Goal: Transaction & Acquisition: Purchase product/service

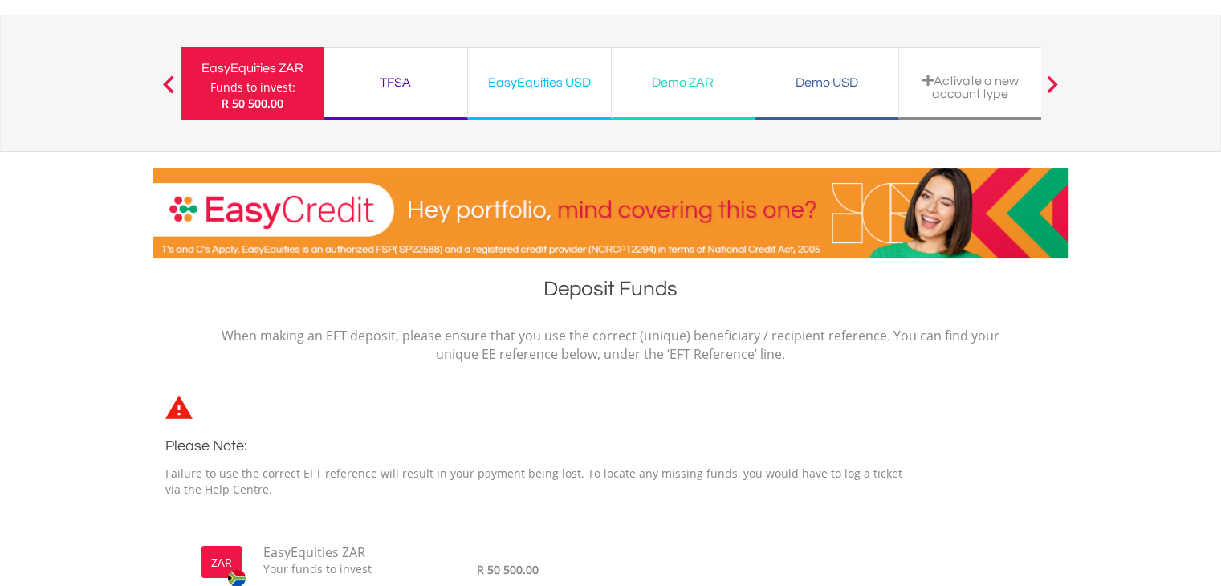
scroll to position [75, 0]
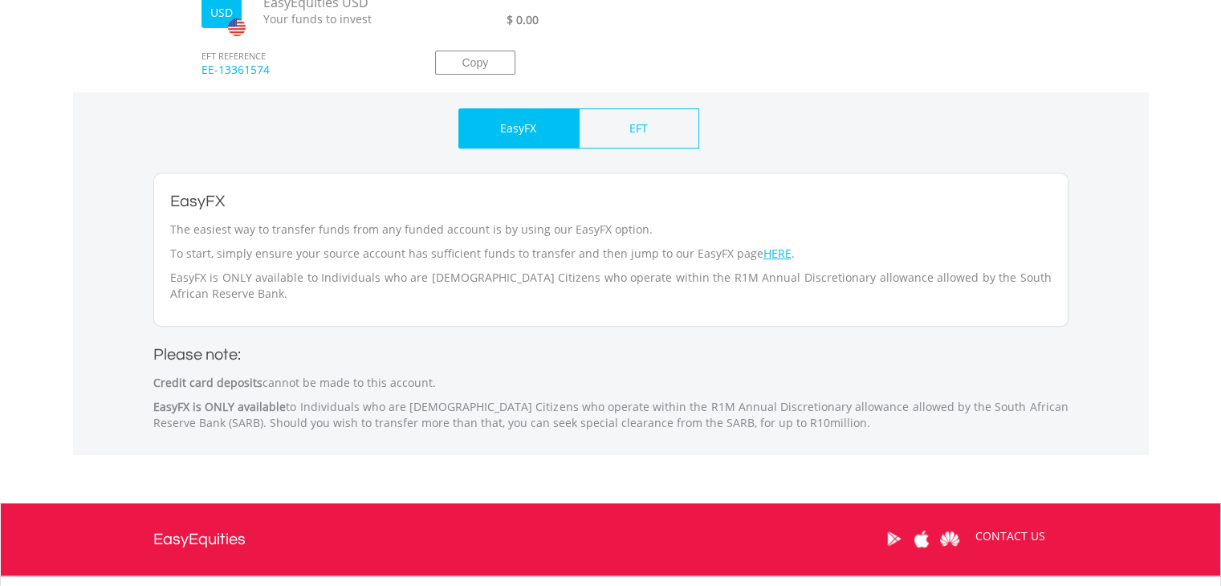
scroll to position [636, 0]
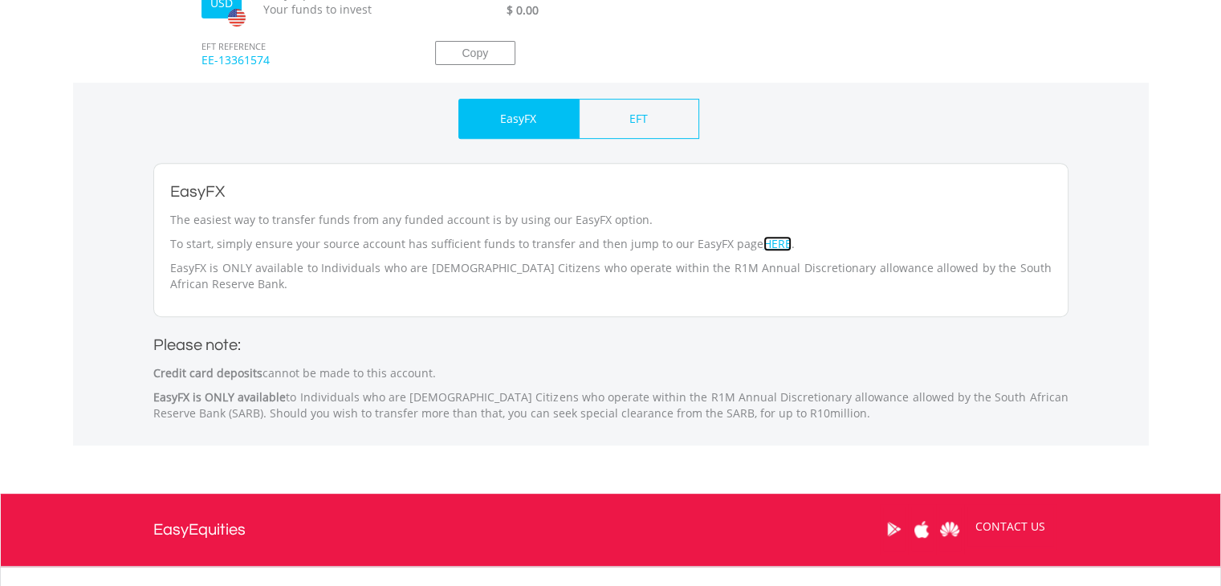
click at [764, 242] on link "HERE" at bounding box center [777, 243] width 28 height 15
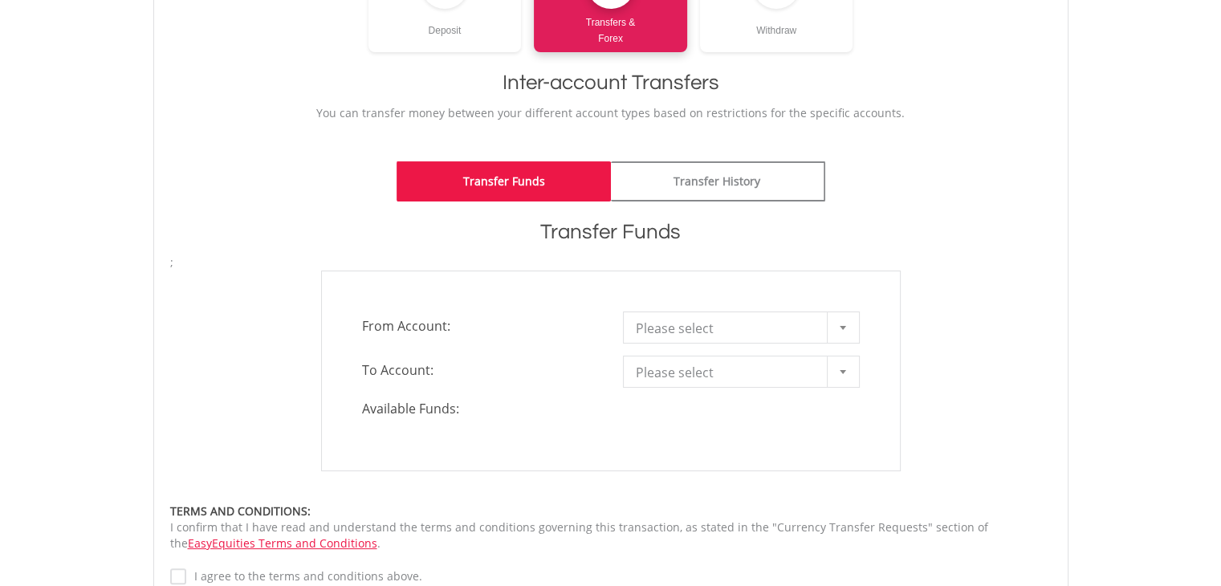
scroll to position [279, 0]
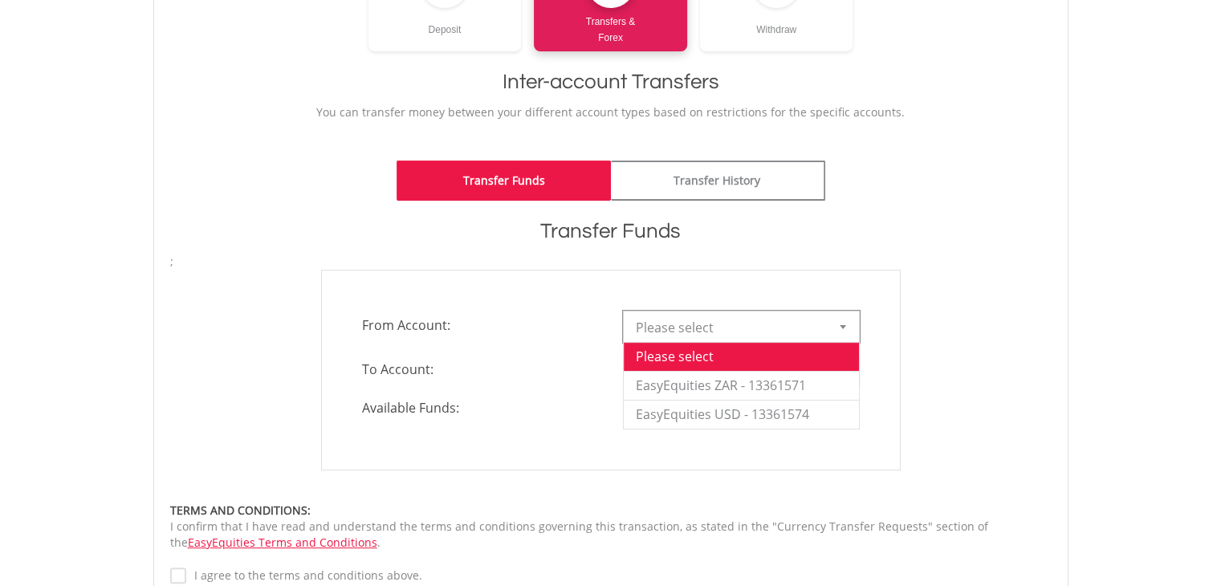
click at [739, 334] on span "Please select" at bounding box center [729, 327] width 187 height 32
click at [728, 380] on li "EasyEquities ZAR - 13361571" at bounding box center [741, 385] width 235 height 29
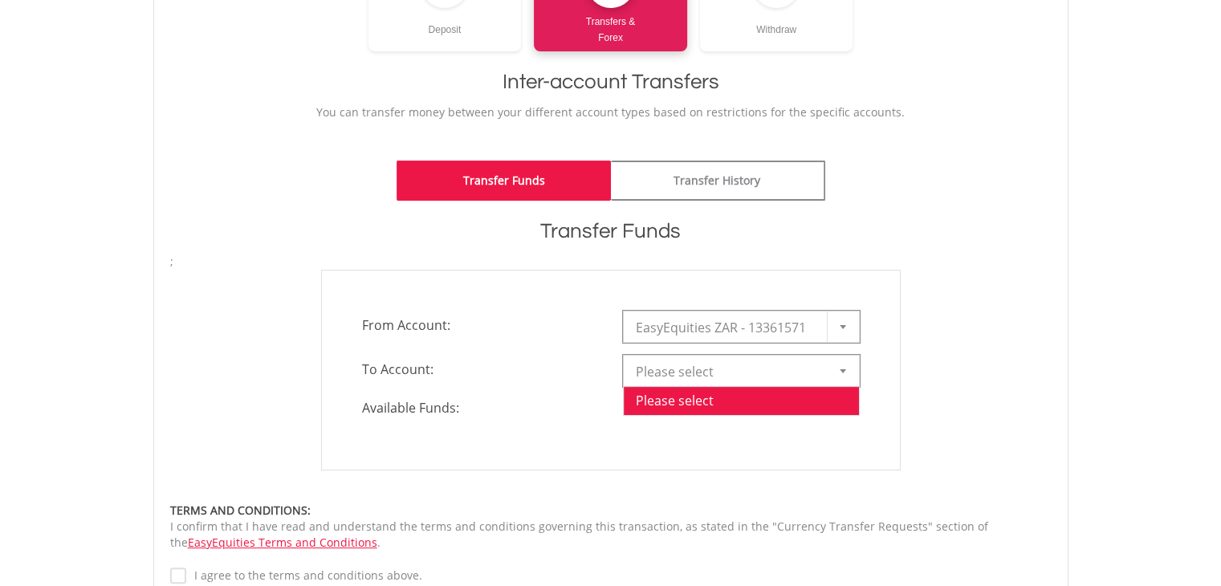
click at [720, 376] on span "Please select" at bounding box center [729, 372] width 187 height 32
click at [702, 455] on li "EasyEquities USD - 13361574" at bounding box center [741, 458] width 235 height 29
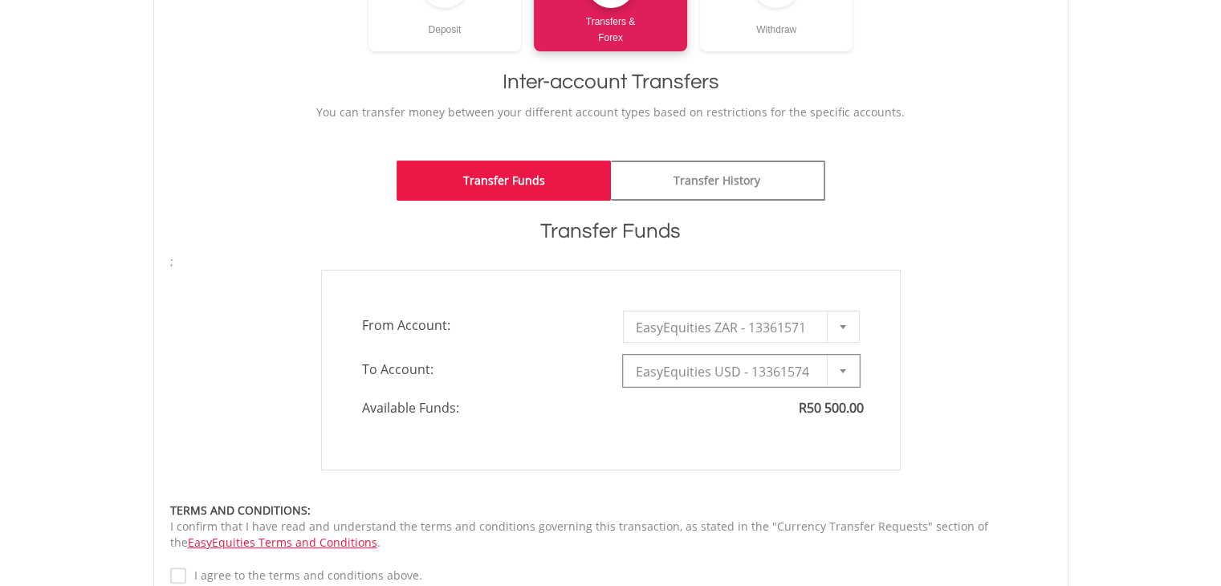
type input "*"
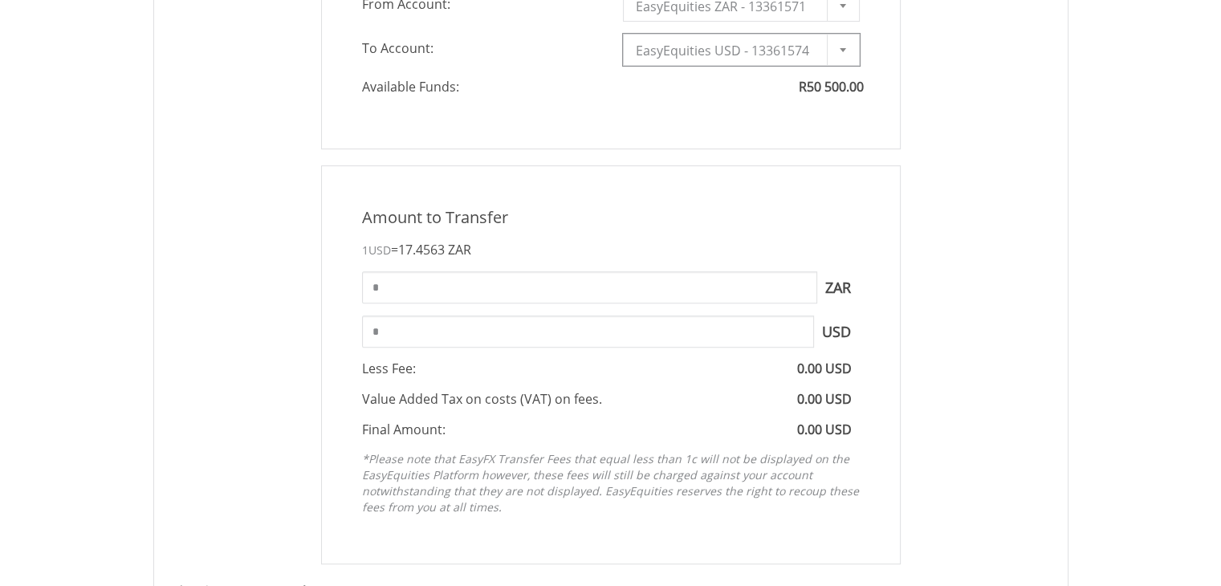
scroll to position [613, 0]
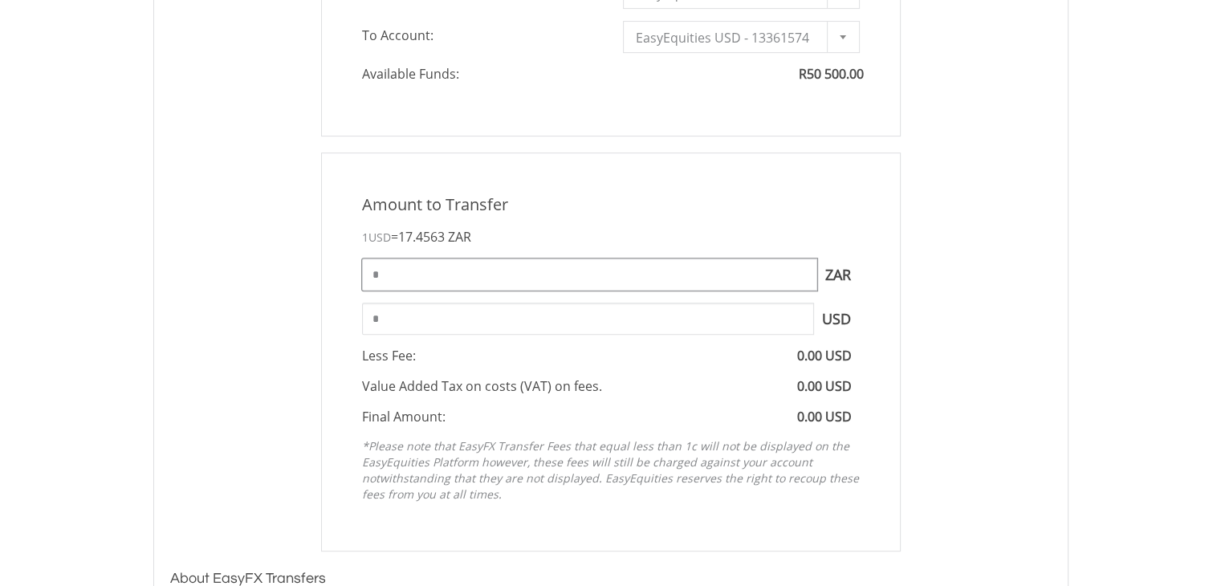
click at [388, 282] on input "*" at bounding box center [589, 274] width 455 height 32
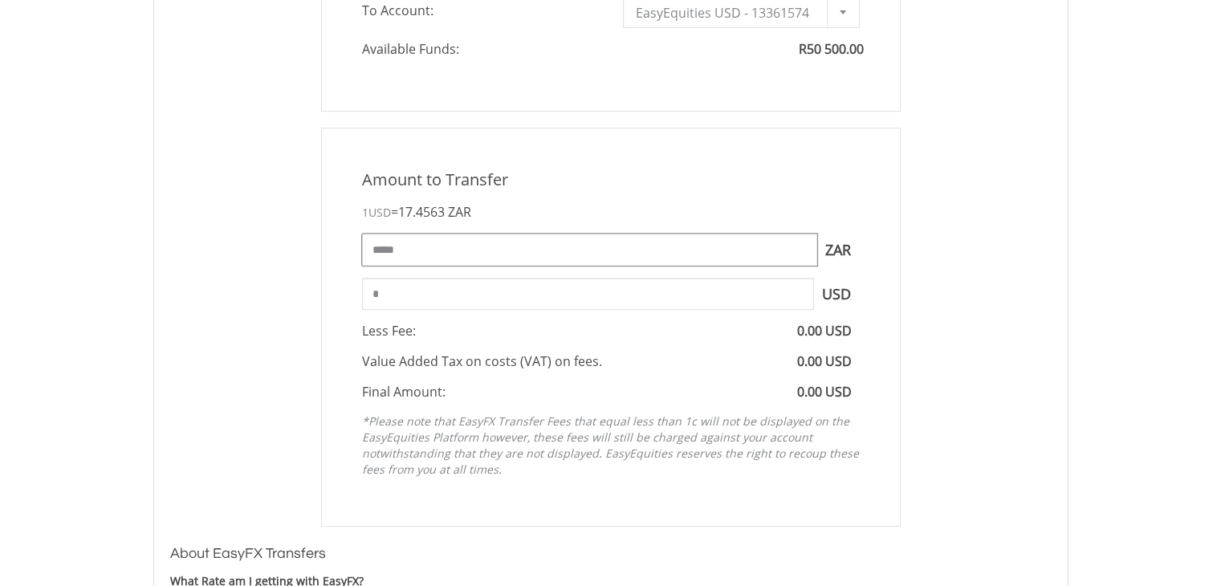
scroll to position [639, 0]
type input "*****"
type input "*******"
click at [466, 340] on div "Amount to Transfer 1 USD = 17.4563 ZAR ***** ZAR You can transfer funds into yo…" at bounding box center [611, 326] width 580 height 399
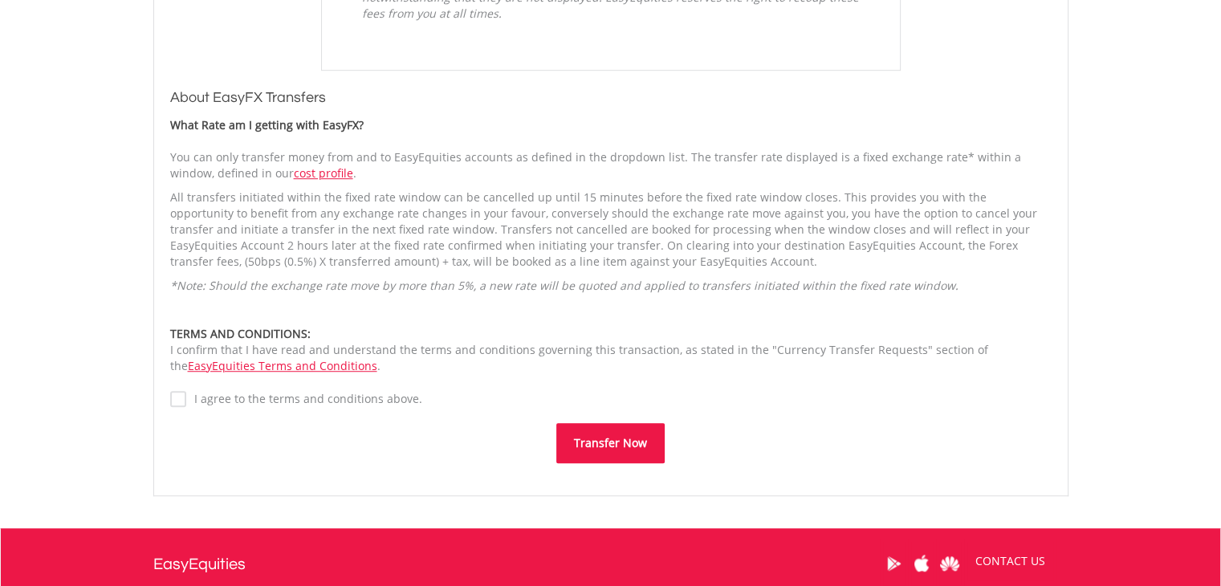
scroll to position [1064, 0]
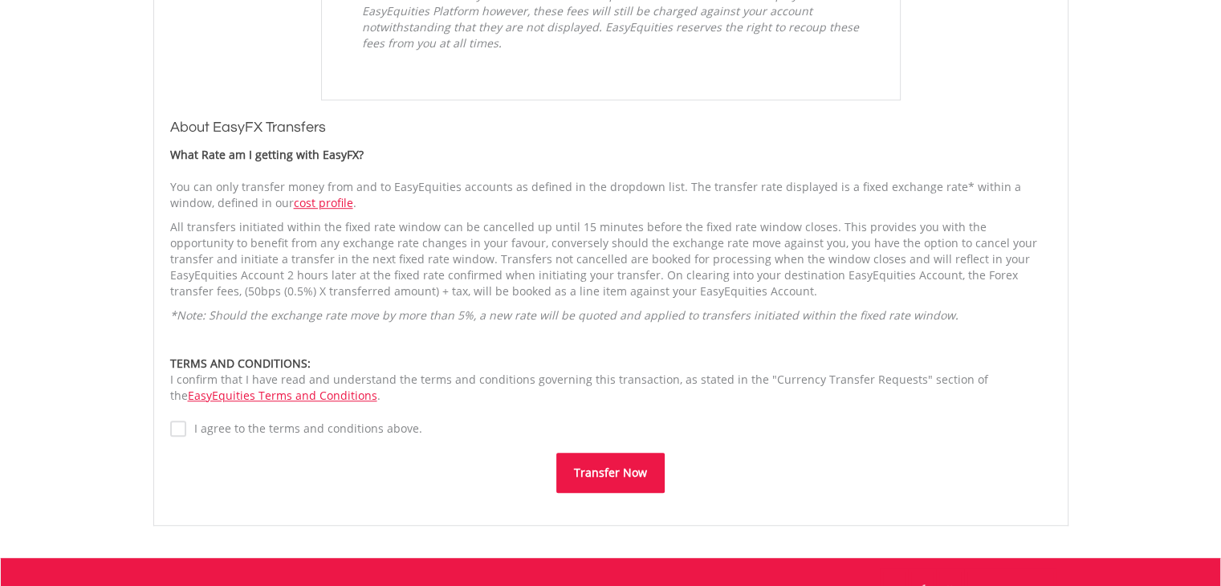
click at [186, 429] on label "I agree to the terms and conditions above." at bounding box center [304, 429] width 236 height 16
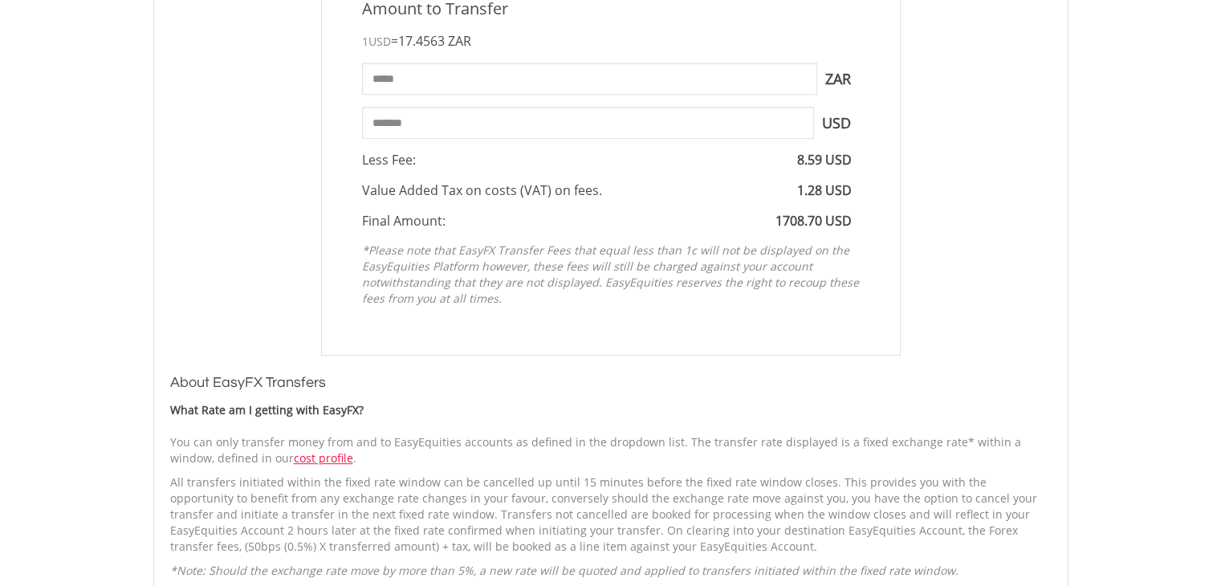
scroll to position [819, 0]
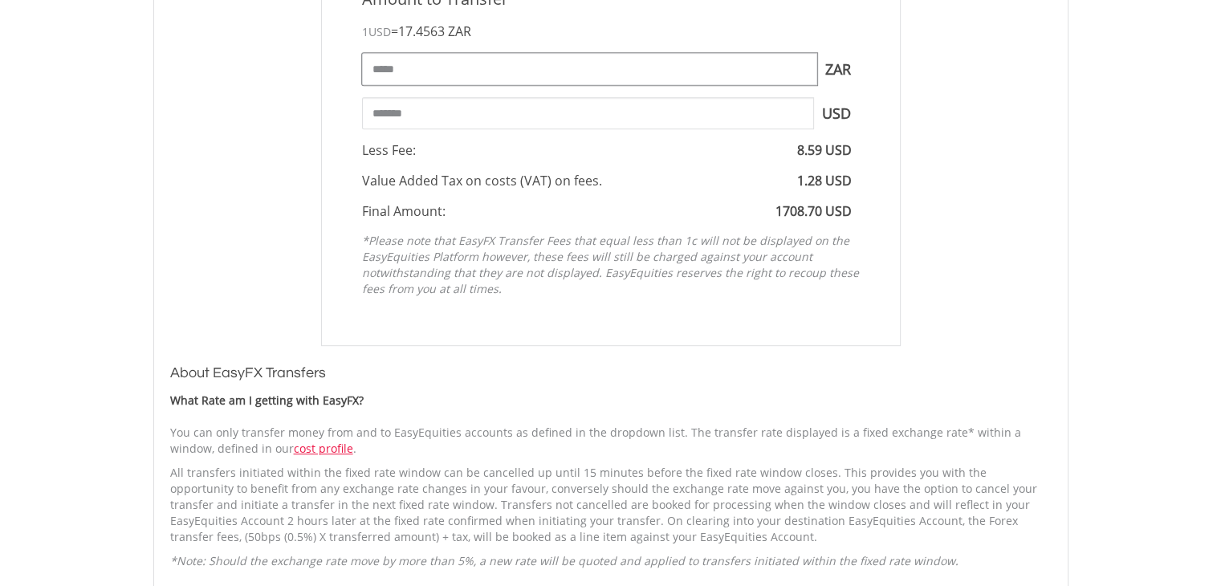
drag, startPoint x: 409, startPoint y: 70, endPoint x: 361, endPoint y: 71, distance: 48.2
click at [362, 71] on input "*****" at bounding box center [589, 69] width 455 height 32
type input "*****"
type input "*******"
click at [283, 101] on div "Amount to Transfer 1 USD = 17.4563 ZAR ***** ZAR You can transfer funds into yo…" at bounding box center [610, 146] width 905 height 399
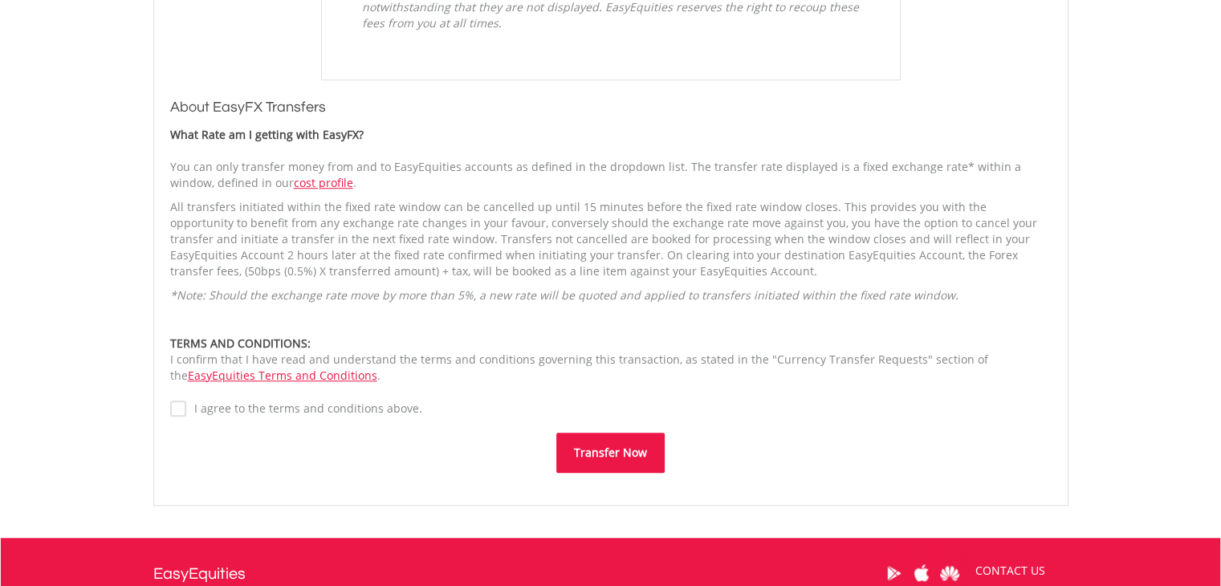
scroll to position [1085, 0]
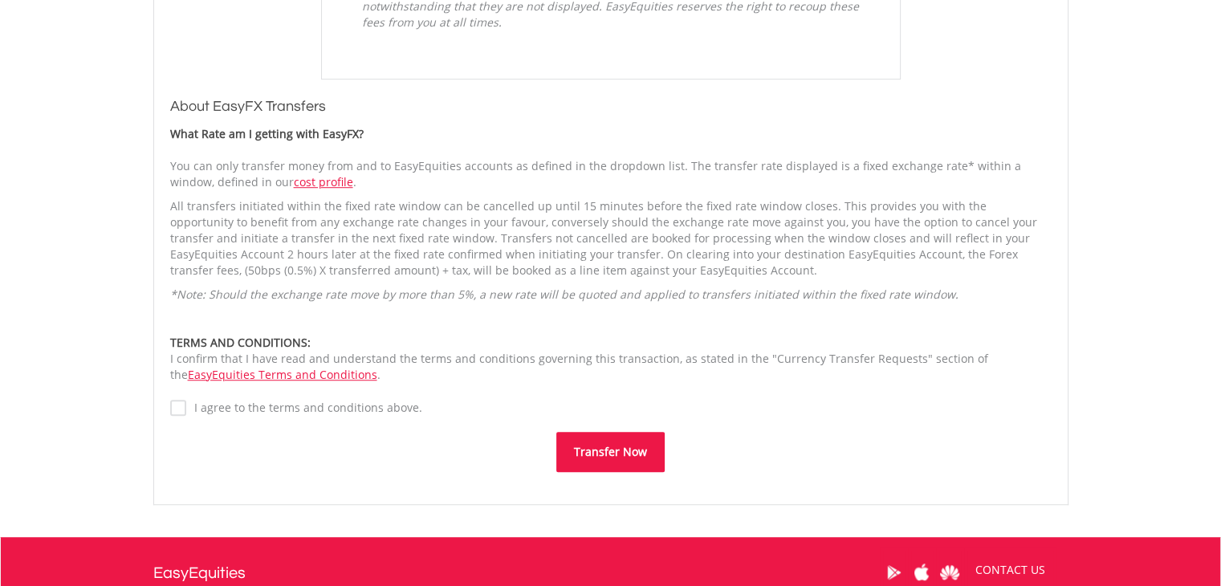
click at [616, 448] on button "Transfer Now" at bounding box center [610, 452] width 108 height 40
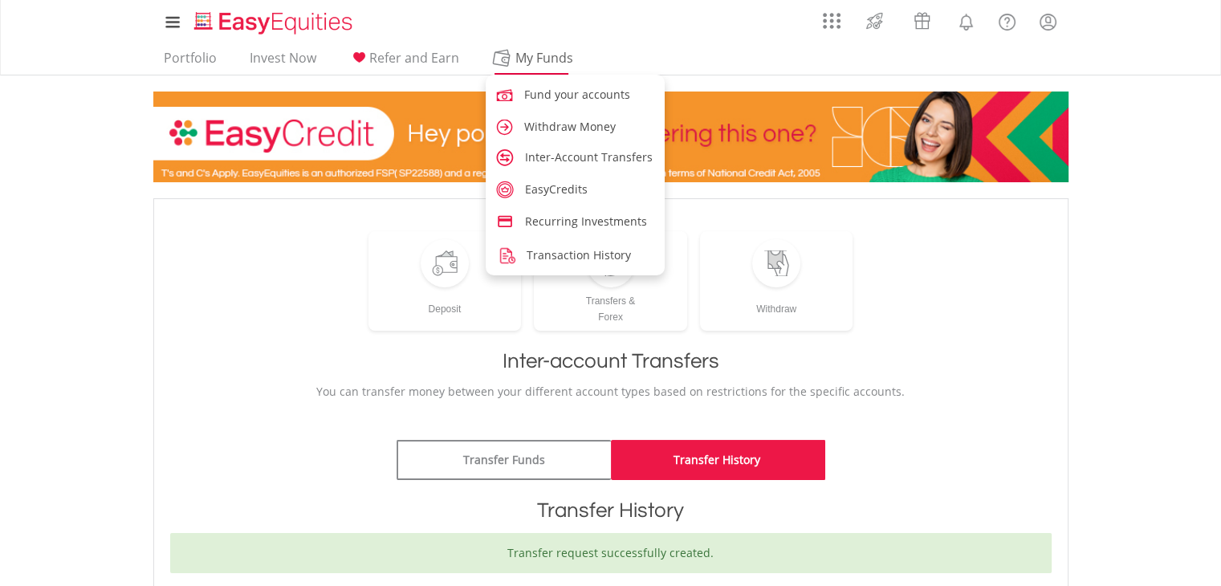
click at [522, 59] on span "My Funds" at bounding box center [544, 57] width 105 height 21
click at [545, 95] on span "Fund your accounts" at bounding box center [580, 94] width 106 height 15
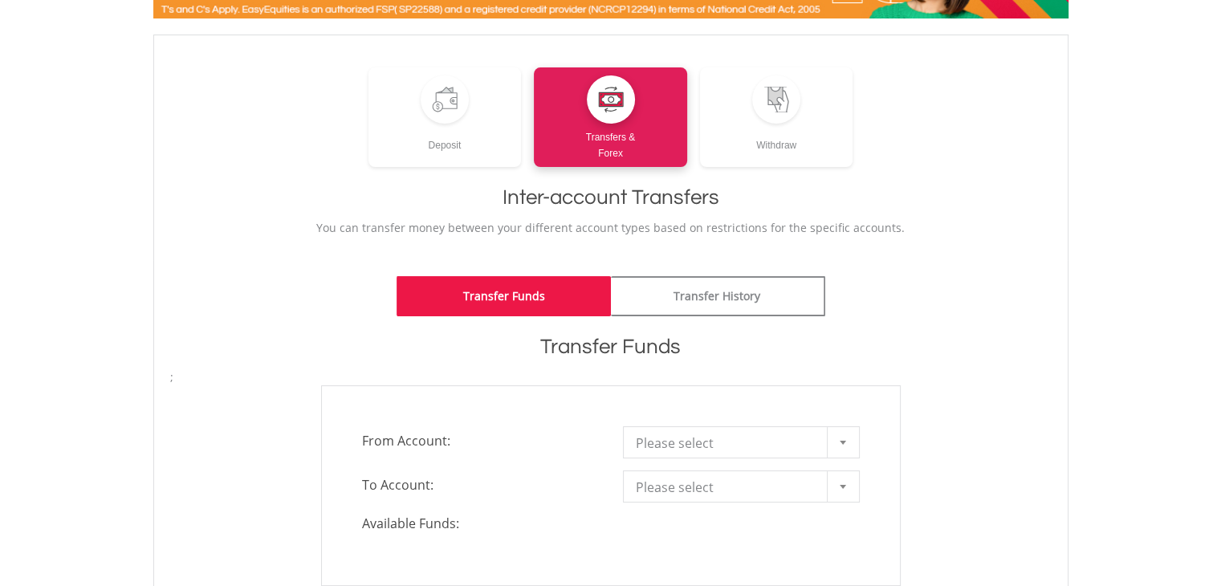
scroll to position [96, 0]
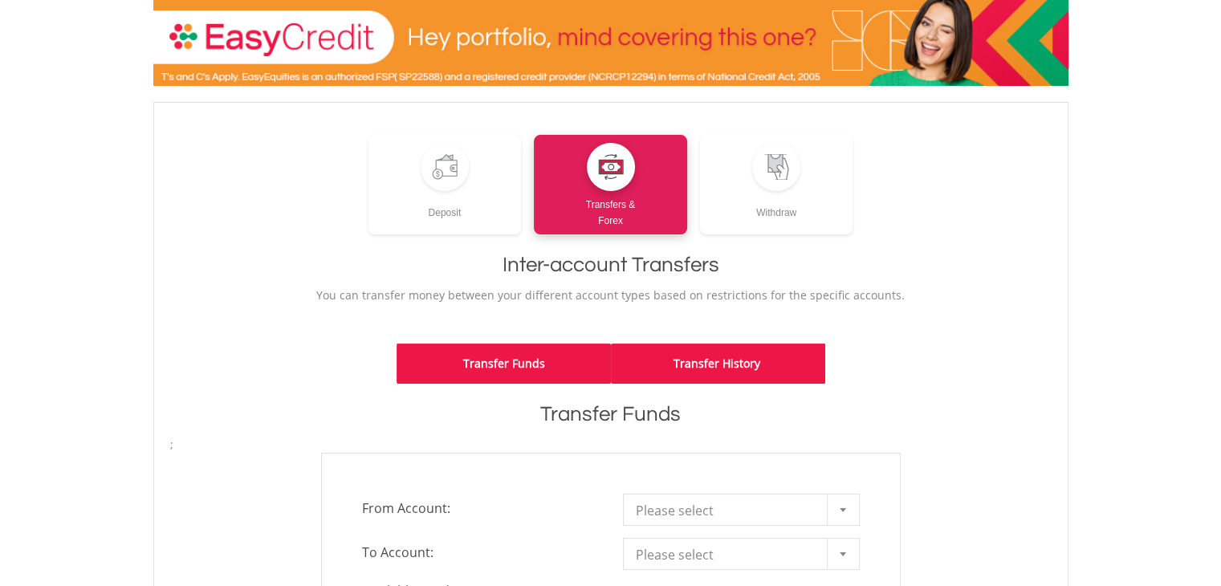
click at [743, 372] on link "Transfer History" at bounding box center [718, 364] width 214 height 40
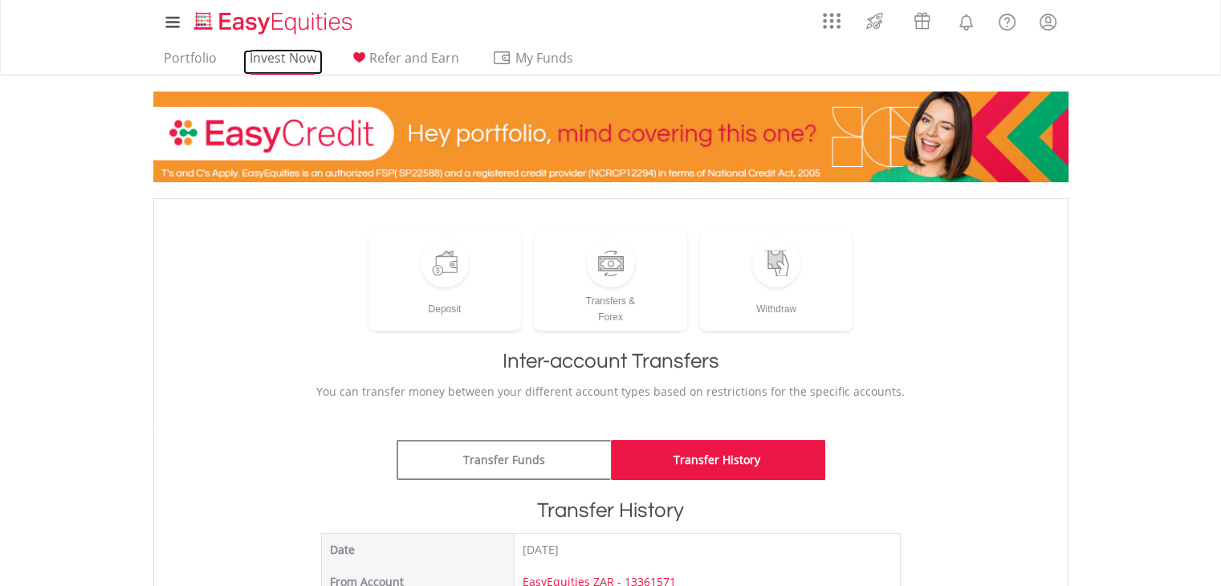
click at [287, 59] on link "Invest Now" at bounding box center [282, 62] width 79 height 25
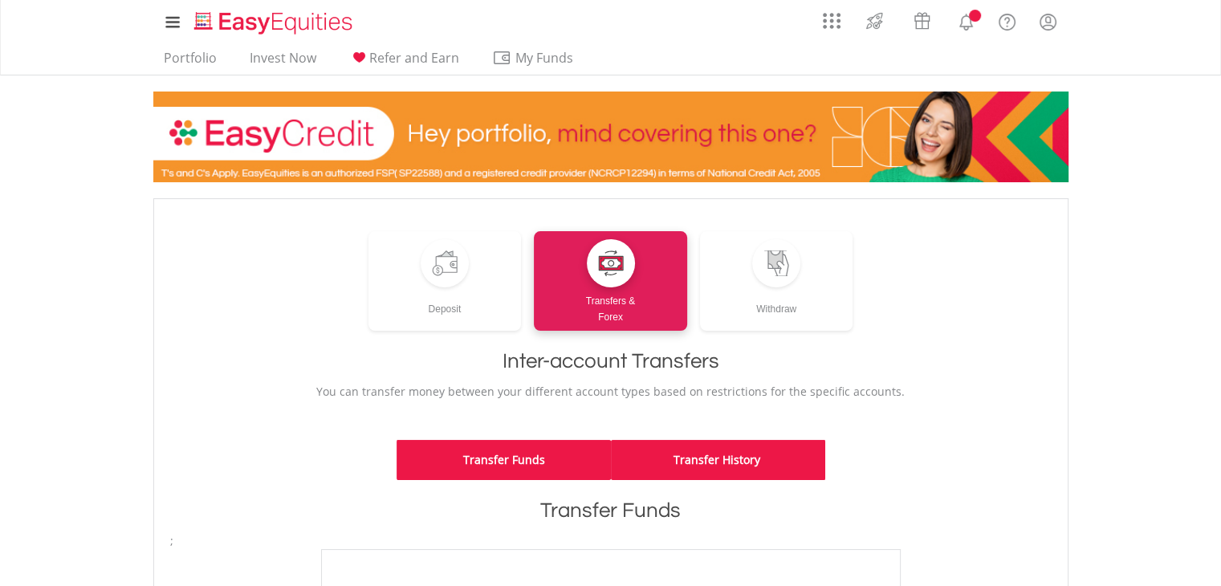
click at [741, 460] on link "Transfer History" at bounding box center [718, 460] width 214 height 40
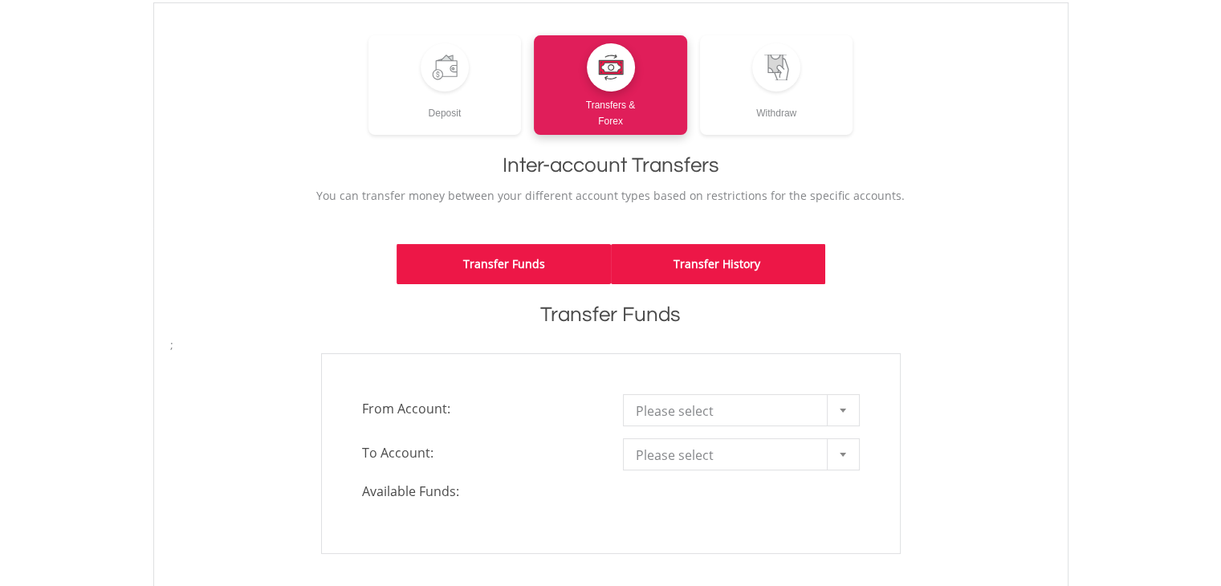
scroll to position [198, 0]
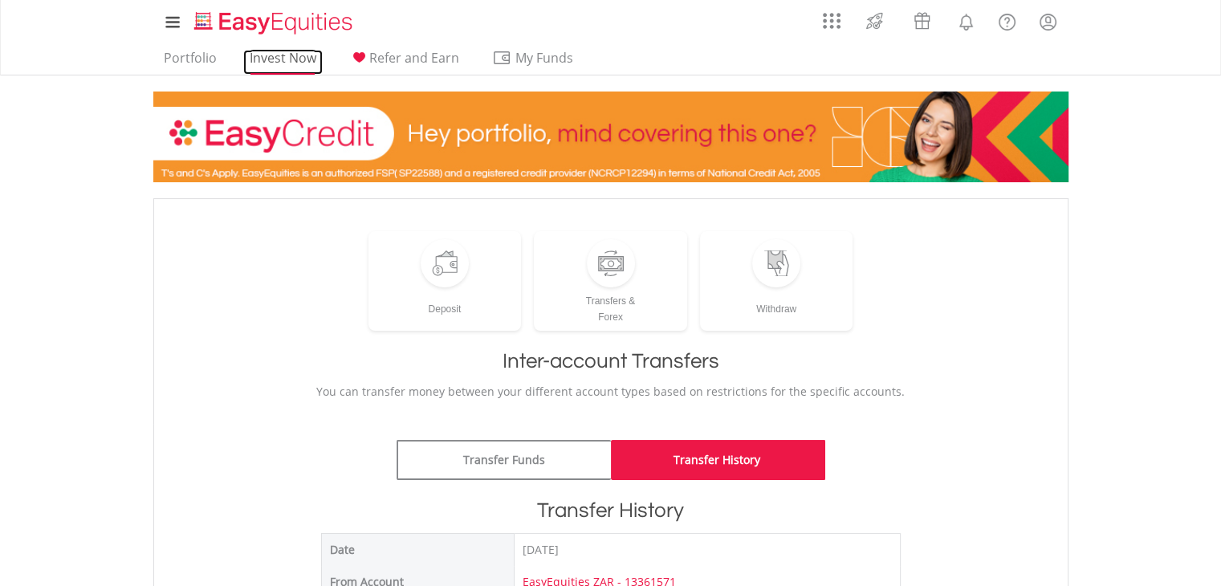
click at [283, 62] on link "Invest Now" at bounding box center [282, 62] width 79 height 25
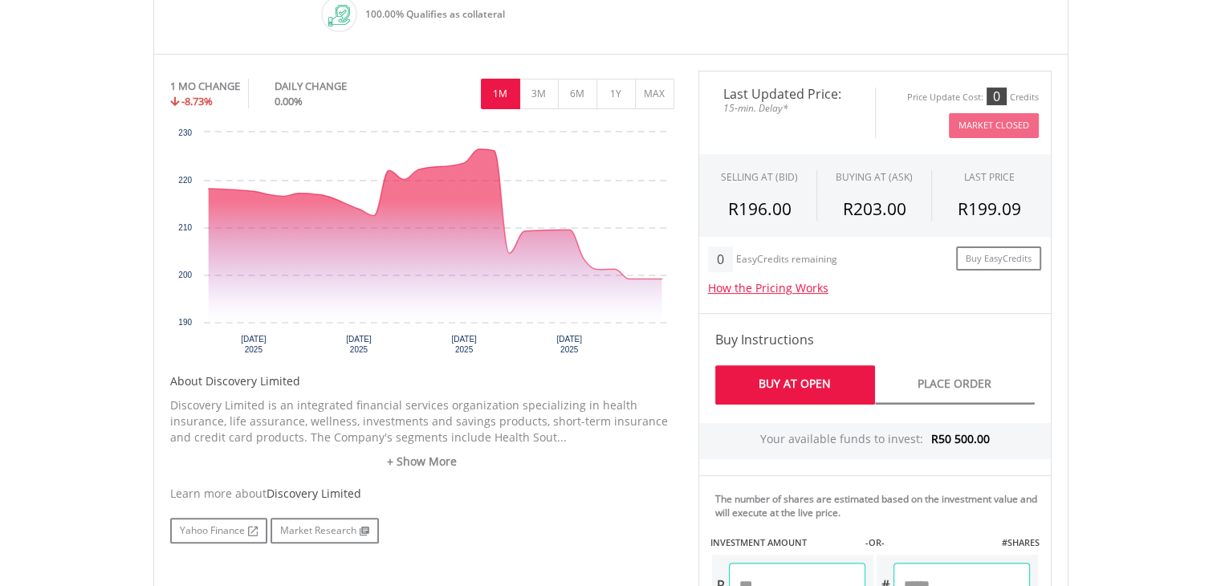
scroll to position [487, 0]
click at [528, 89] on button "3M" at bounding box center [538, 93] width 39 height 31
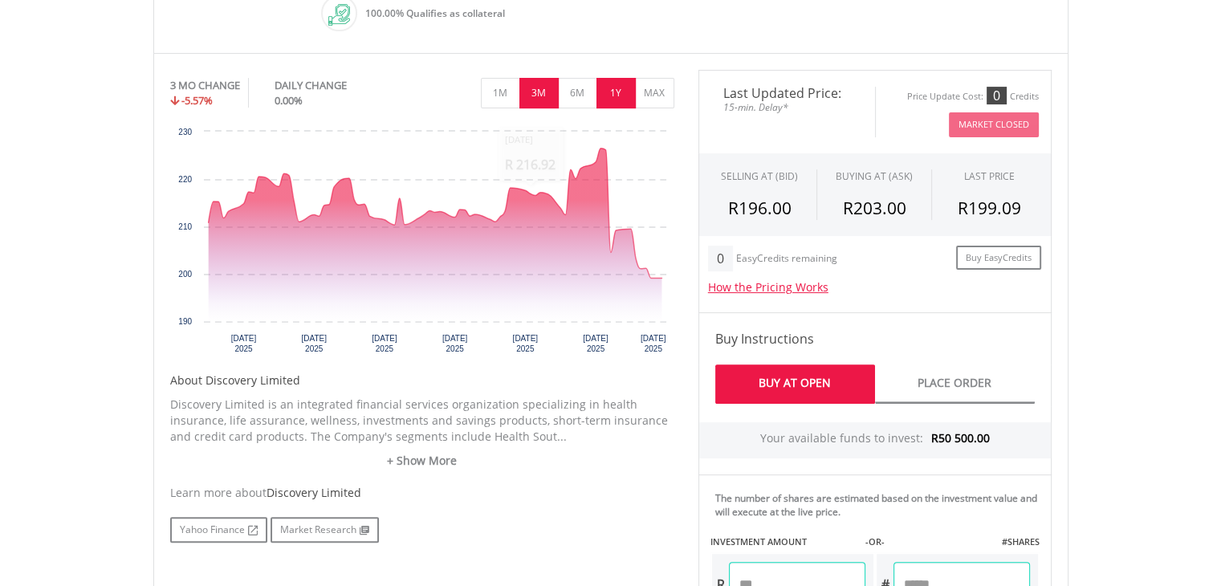
click at [610, 87] on button "1Y" at bounding box center [615, 93] width 39 height 31
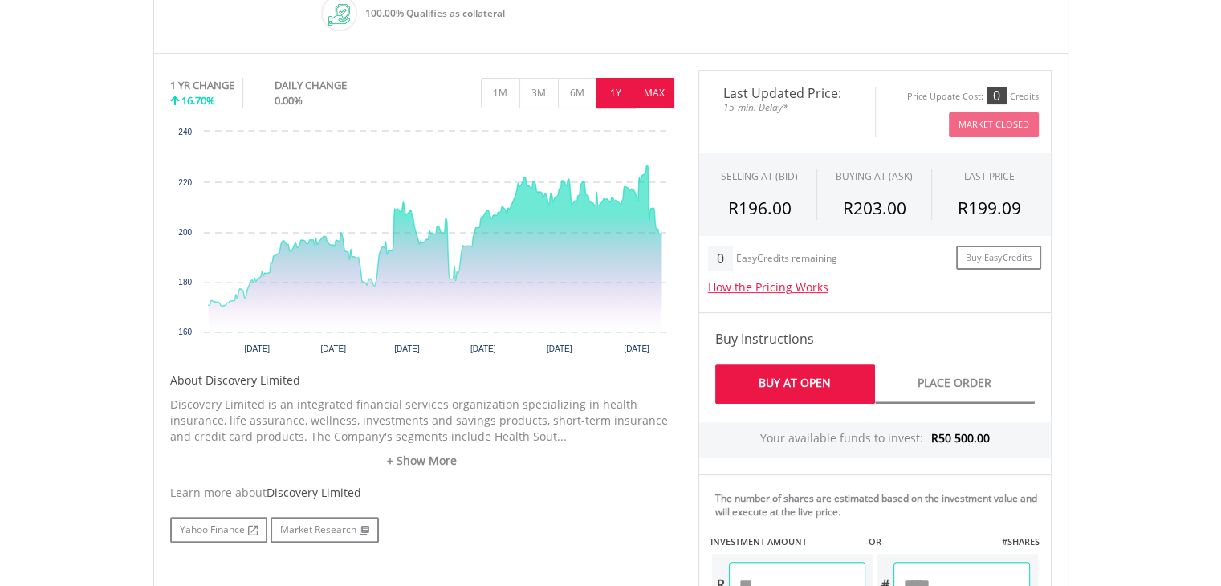
click at [639, 88] on button "MAX" at bounding box center [654, 93] width 39 height 31
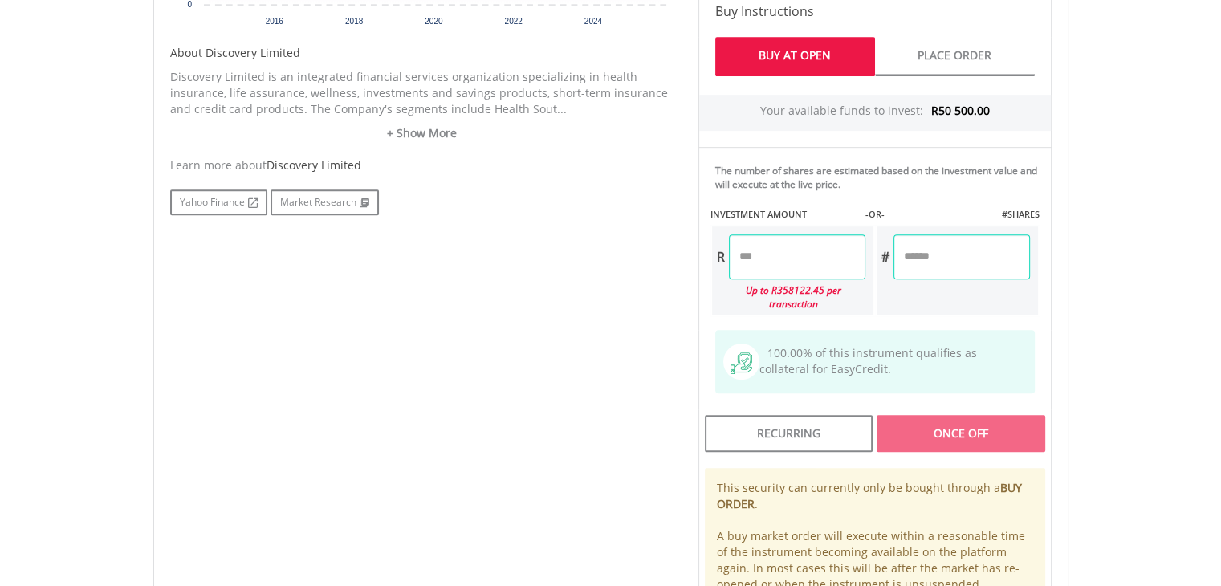
scroll to position [816, 0]
click at [824, 254] on input "number" at bounding box center [797, 256] width 136 height 45
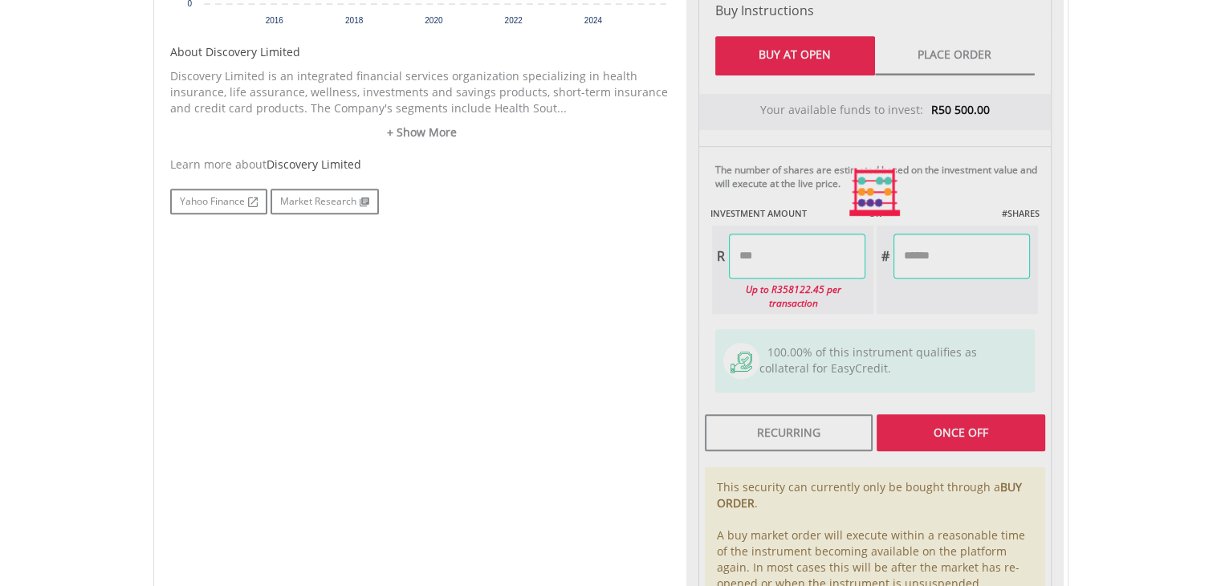
click at [973, 405] on div "Last Updated Price: 15-min. Delay* Price Update Cost: 0 Credits Market Closed S…" at bounding box center [874, 192] width 377 height 901
type input "********"
type input "*******"
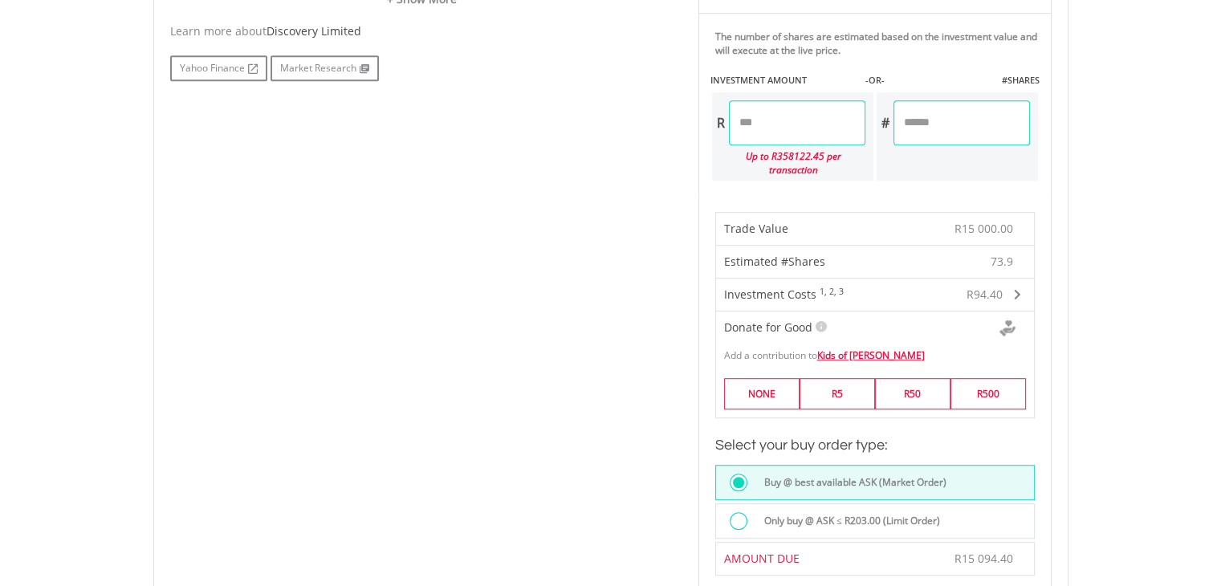
scroll to position [950, 0]
click at [852, 377] on label "R5" at bounding box center [837, 392] width 75 height 31
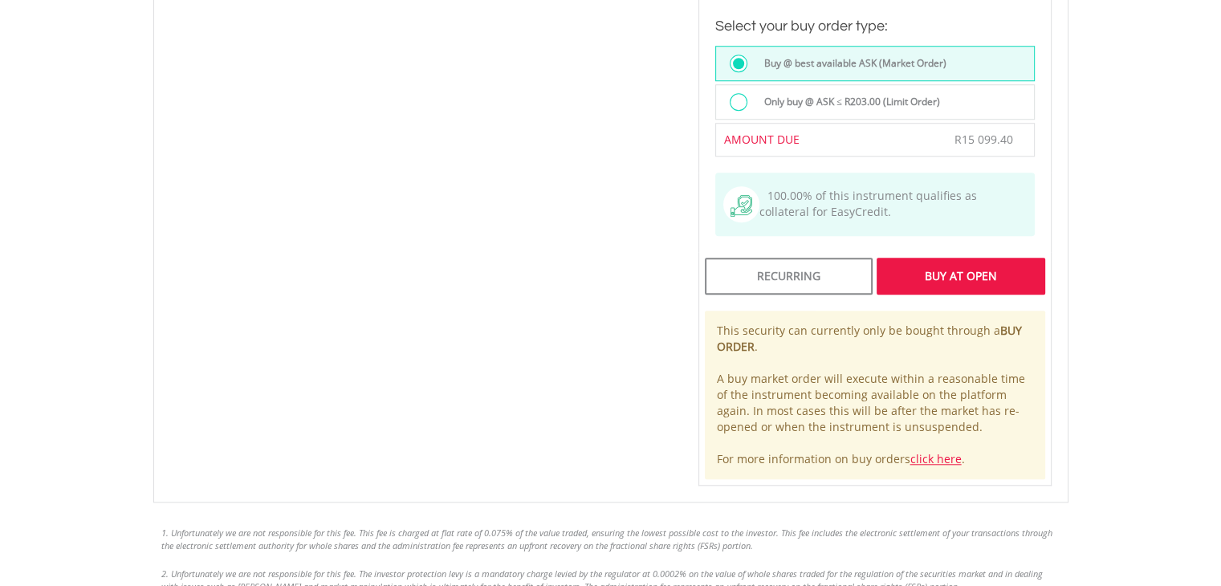
scroll to position [1377, 0]
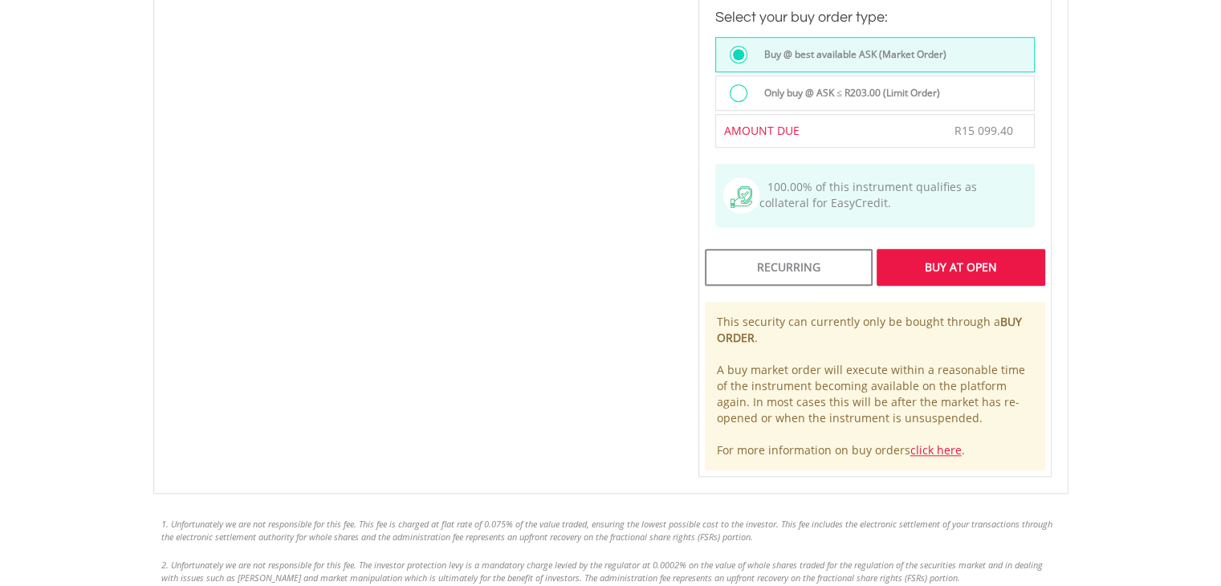
click at [956, 249] on div "Buy At Open" at bounding box center [961, 267] width 168 height 37
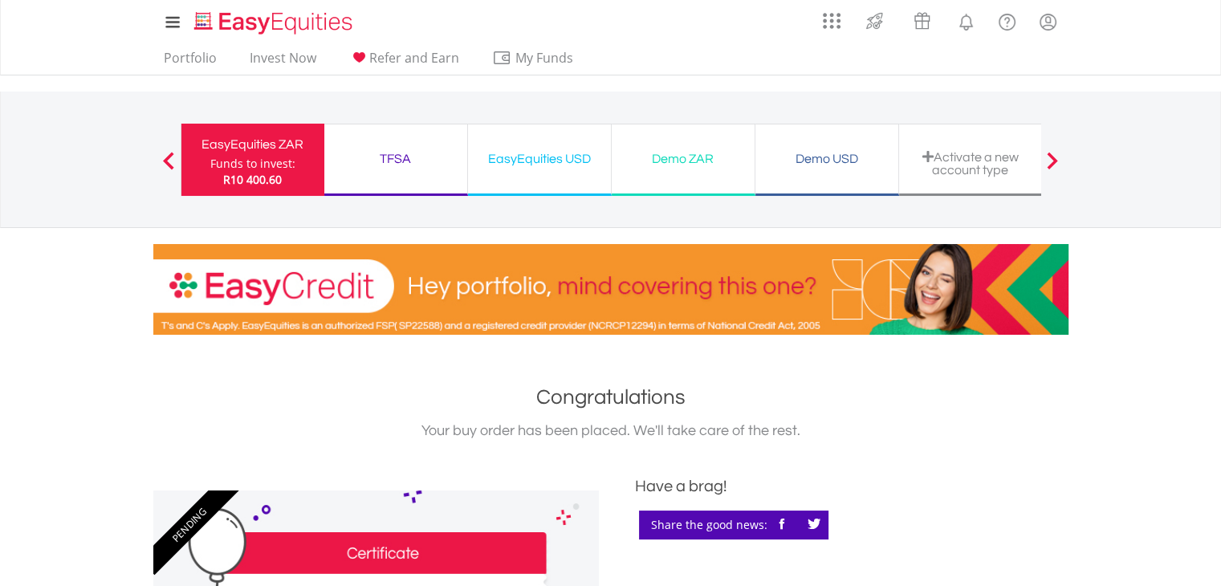
click at [668, 152] on div "Demo ZAR" at bounding box center [683, 159] width 124 height 22
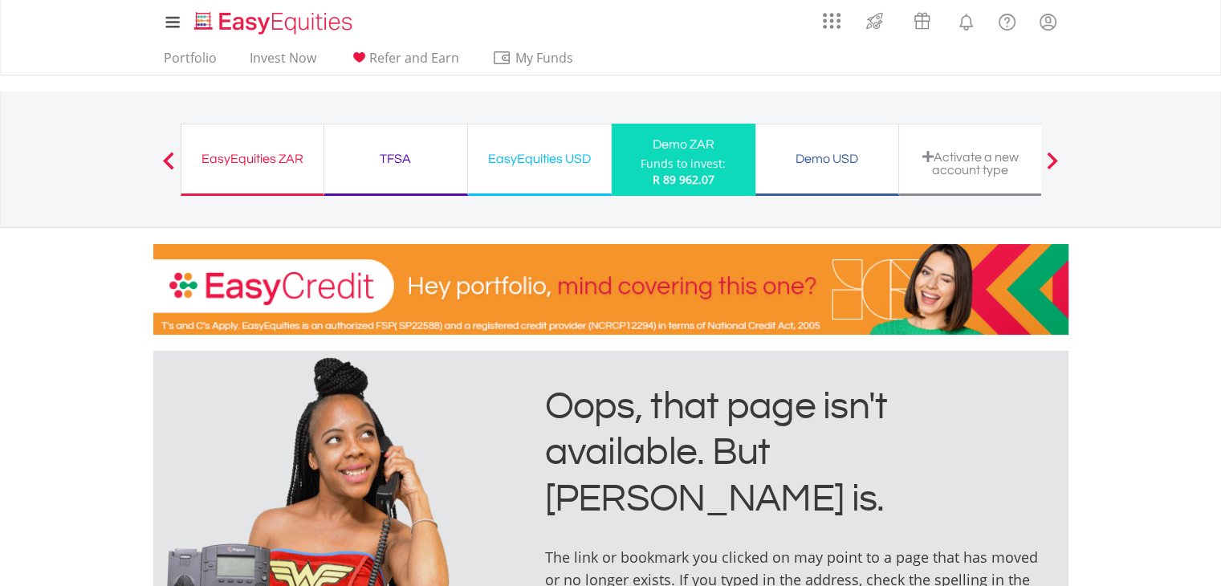
click at [660, 157] on div "Funds to invest:" at bounding box center [683, 164] width 85 height 16
click at [189, 57] on link "Portfolio" at bounding box center [190, 62] width 66 height 25
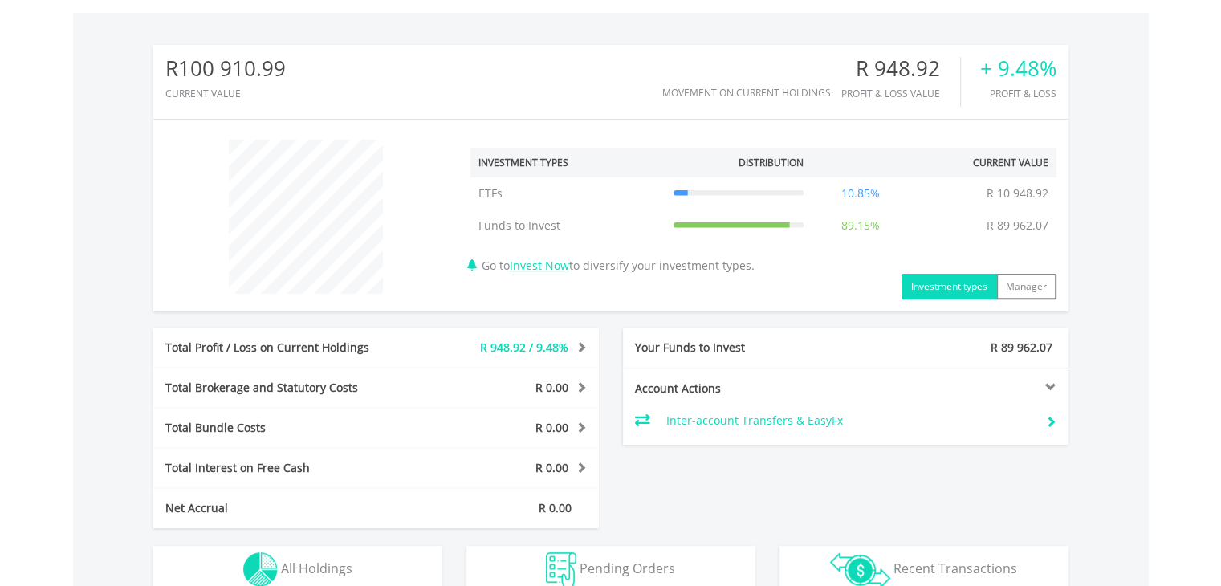
scroll to position [488, 0]
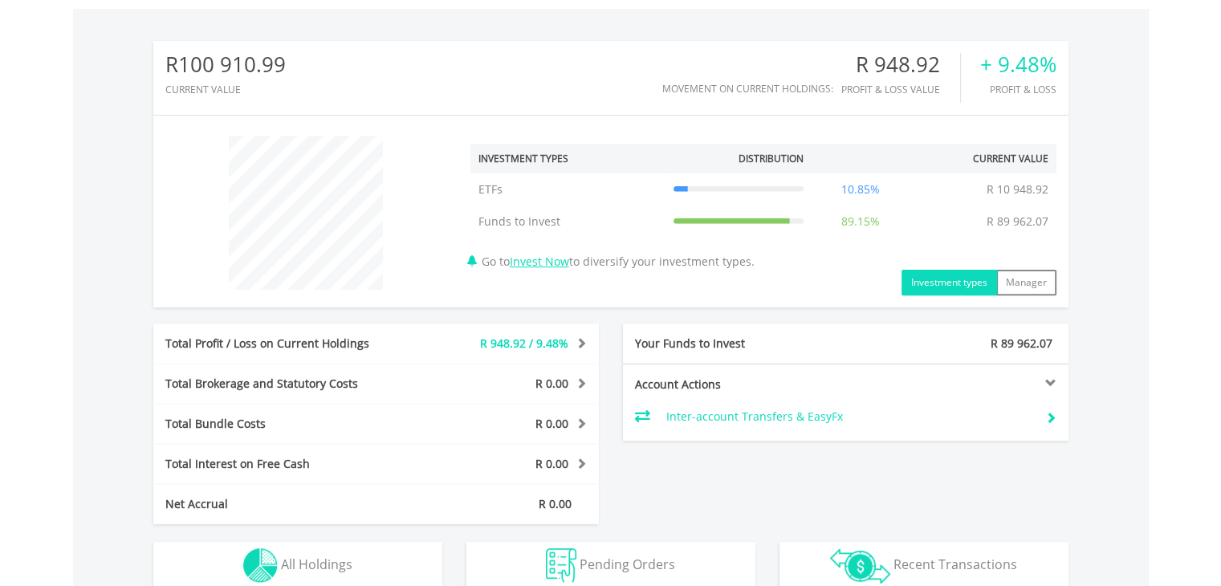
click at [529, 337] on span "R 948.92 / 9.48%" at bounding box center [524, 343] width 88 height 15
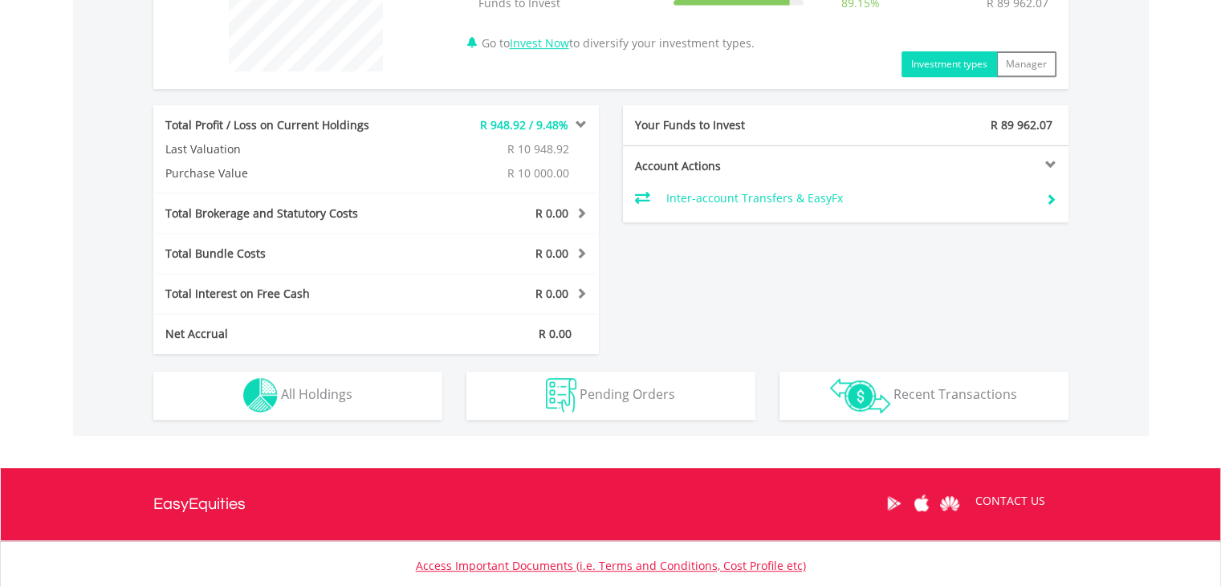
scroll to position [719, 0]
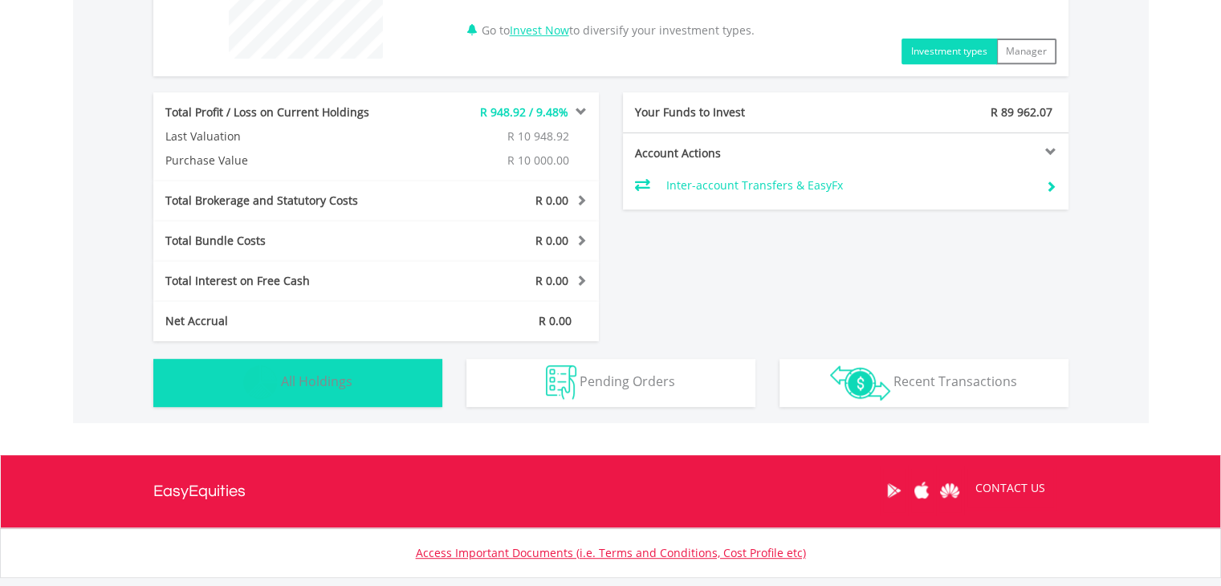
click at [406, 387] on button "Holdings All Holdings" at bounding box center [297, 383] width 289 height 48
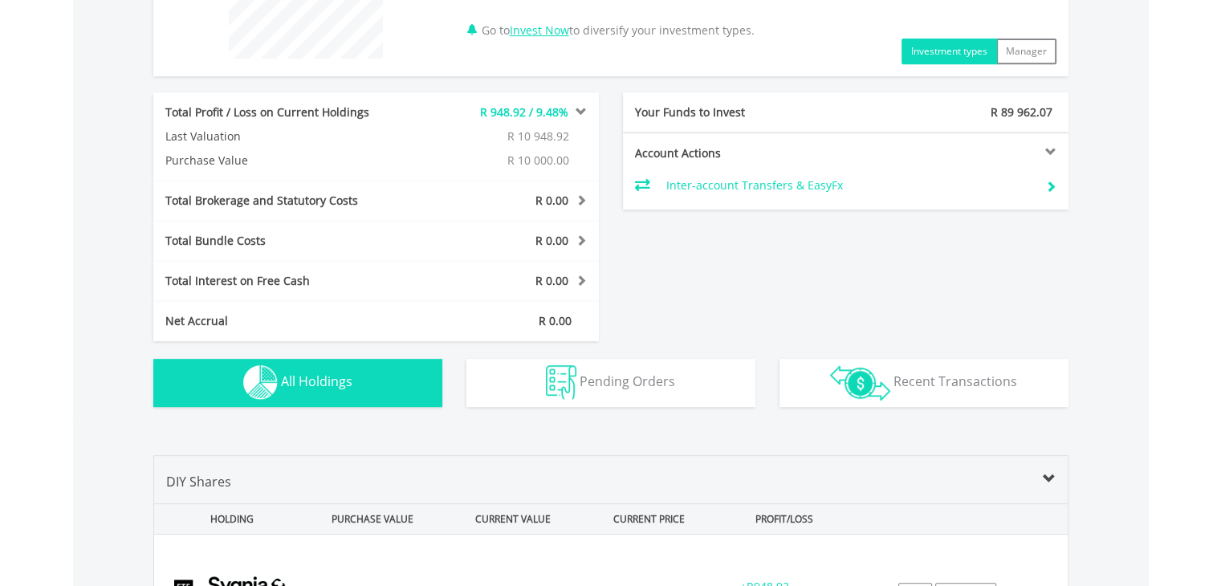
scroll to position [1045, 0]
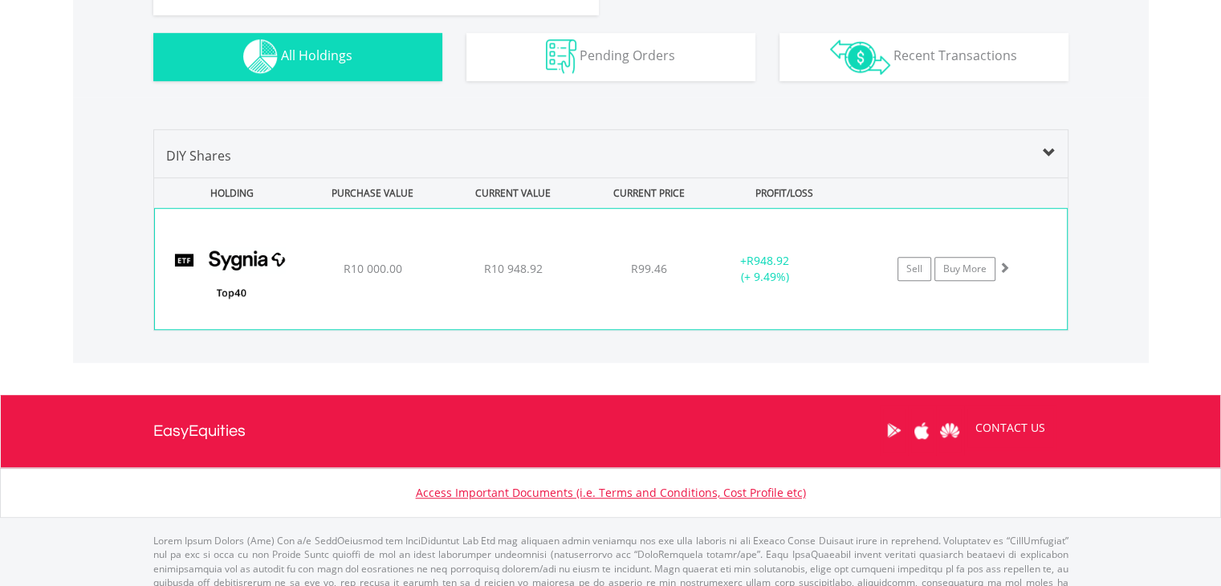
click at [226, 232] on img at bounding box center [232, 277] width 138 height 96
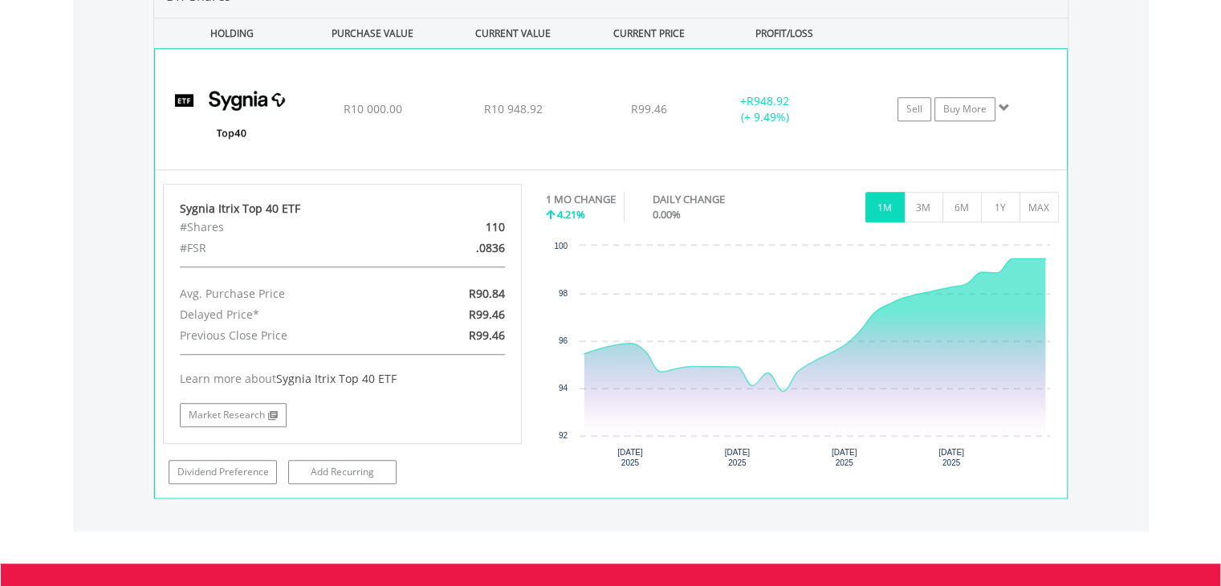
scroll to position [1206, 0]
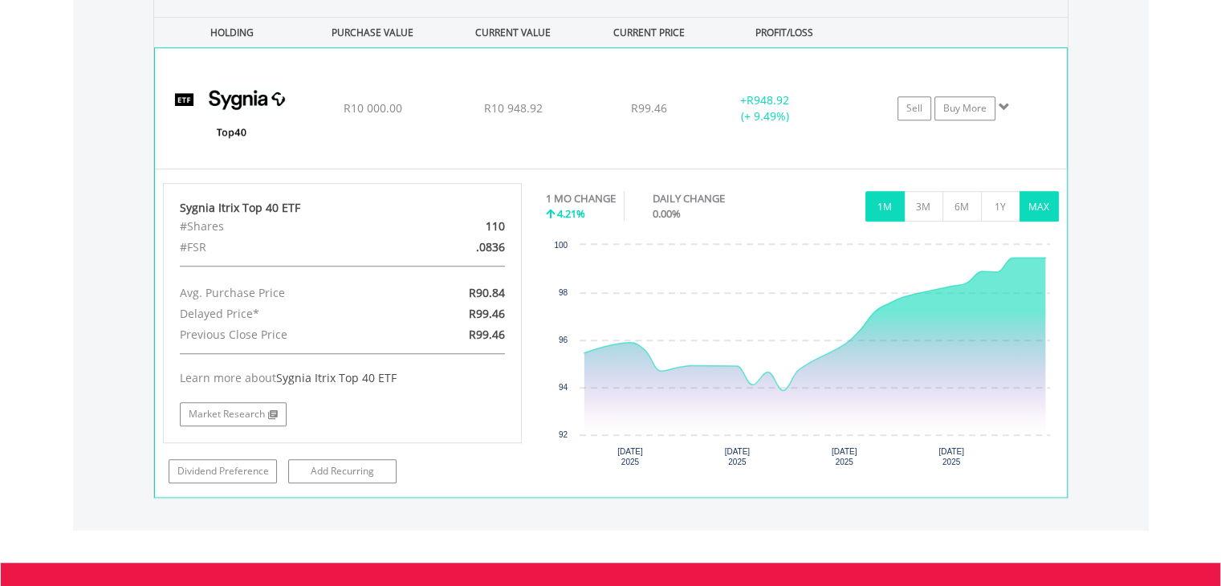
click at [1037, 196] on button "MAX" at bounding box center [1038, 206] width 39 height 31
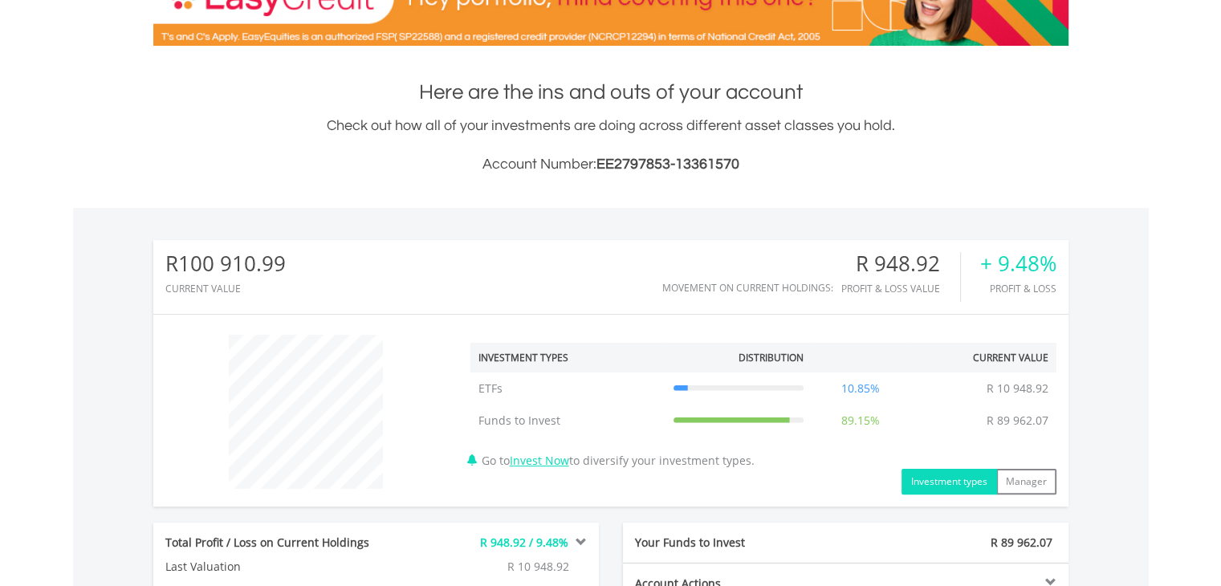
scroll to position [106, 0]
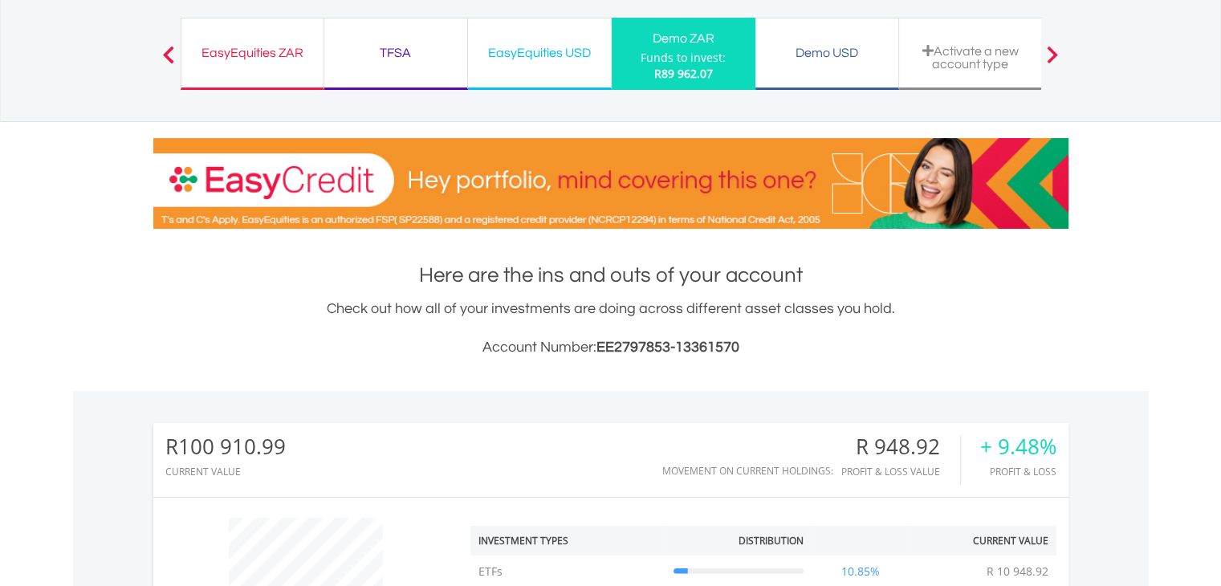
click at [278, 75] on div "EasyEquities ZAR Funds to invest: R89 962.07" at bounding box center [253, 54] width 144 height 72
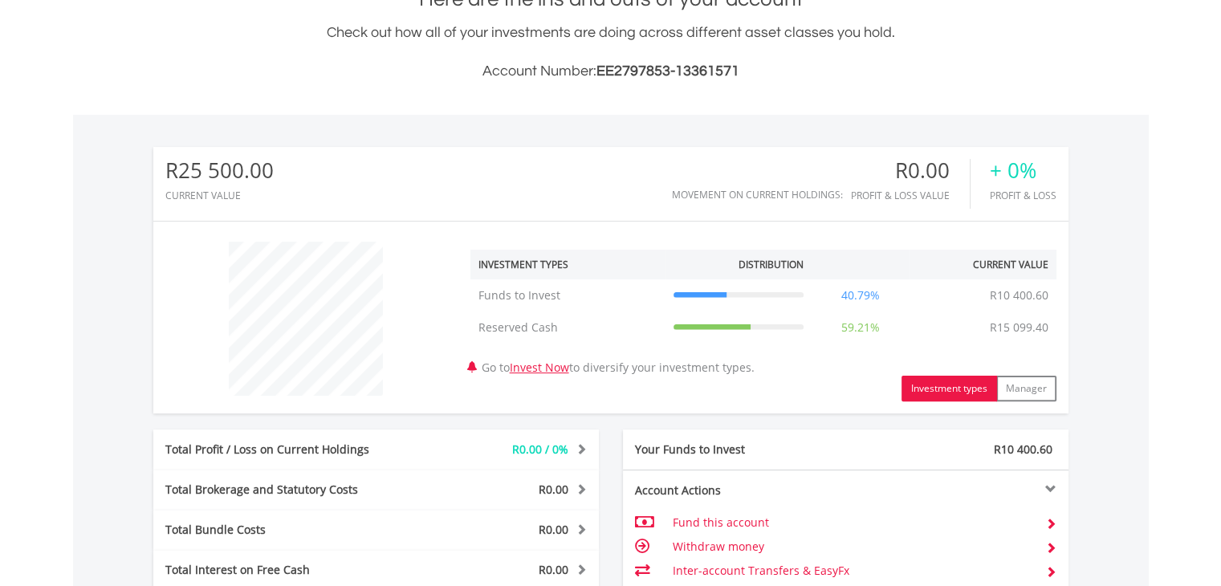
scroll to position [291, 0]
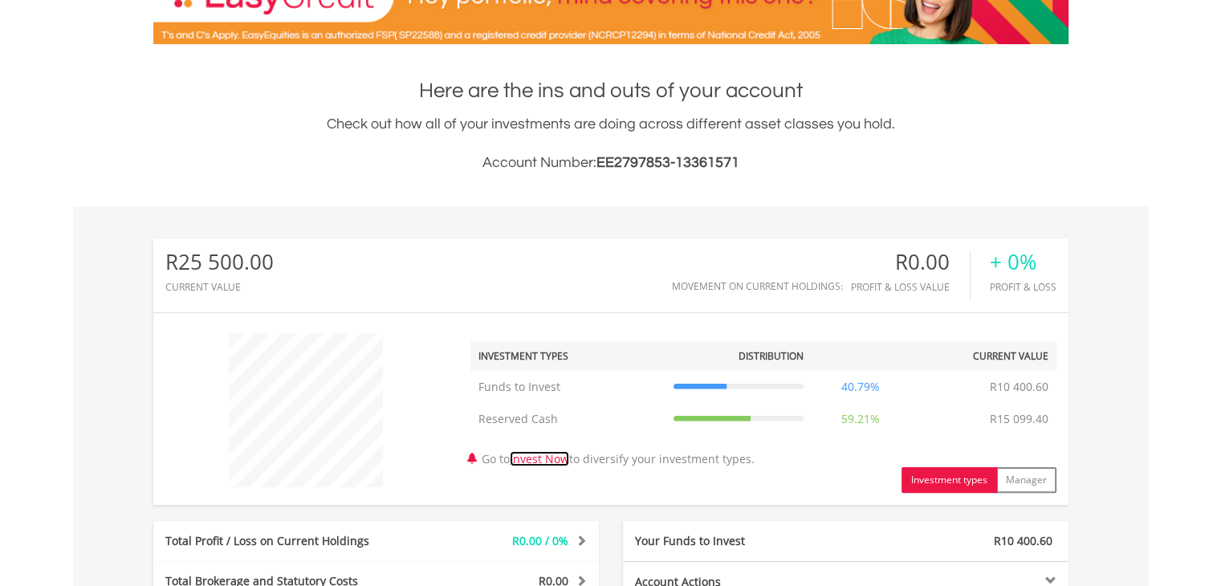
click at [568, 458] on link "Invest Now" at bounding box center [539, 458] width 59 height 15
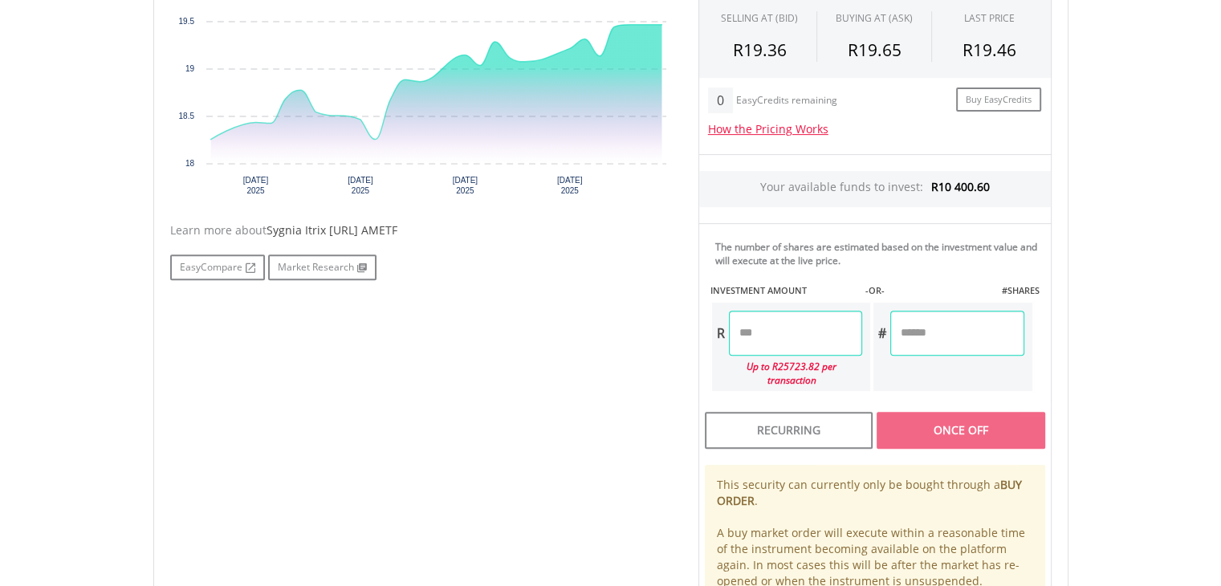
scroll to position [606, 0]
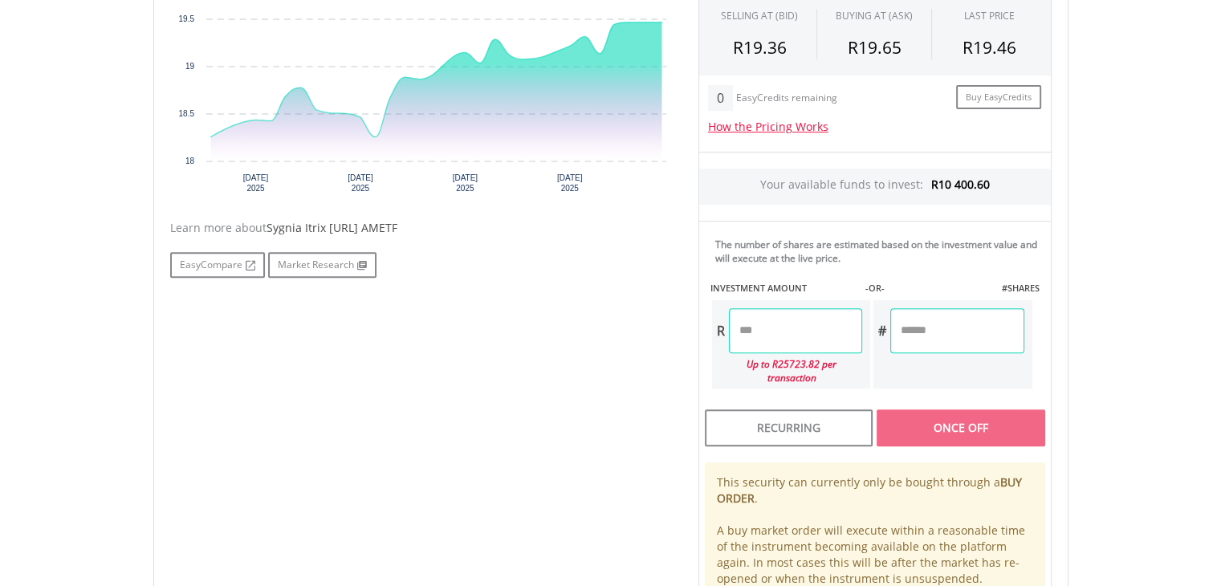
click at [771, 324] on input "number" at bounding box center [795, 330] width 133 height 45
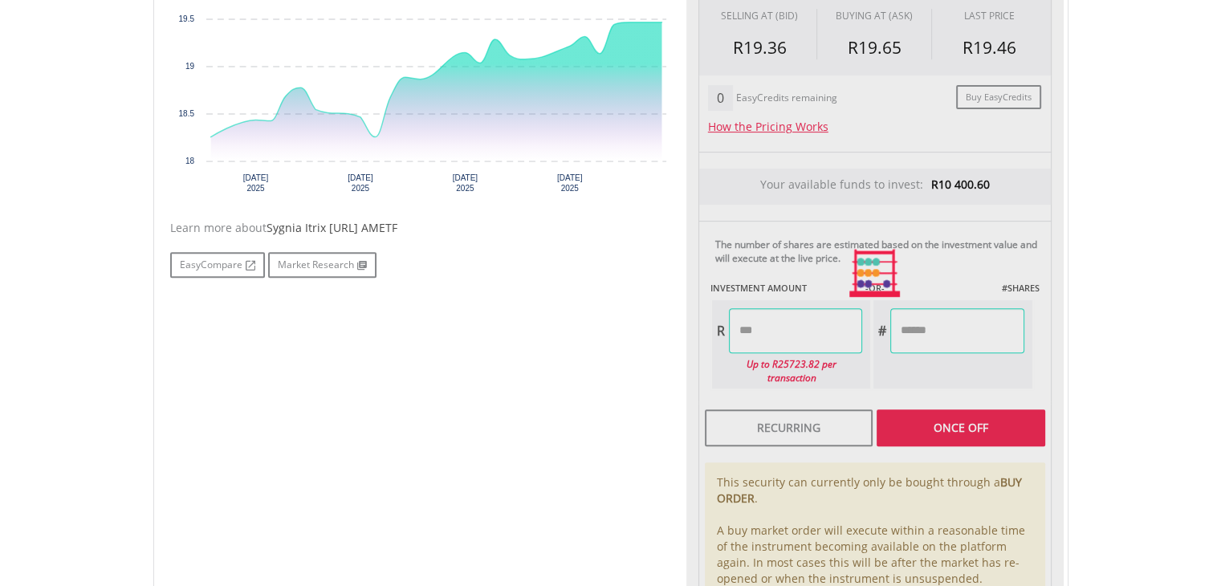
click at [905, 402] on div "Last Updated Price: 15-min. Delay* Price Update Cost: 0 Credits Market Closed S…" at bounding box center [874, 273] width 377 height 729
type input "********"
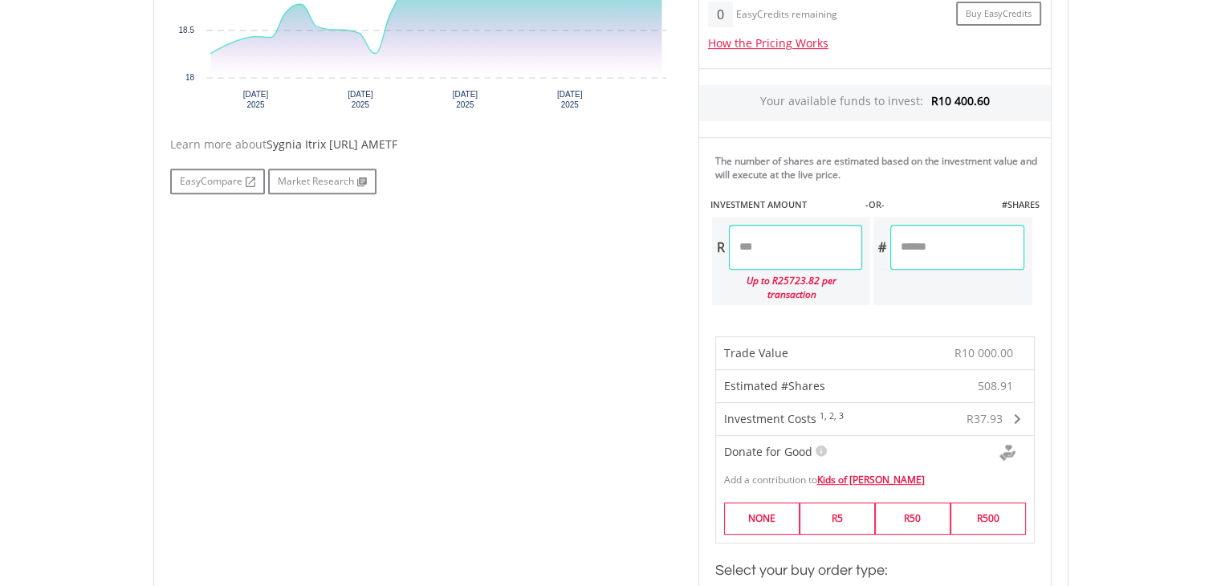
scroll to position [690, 0]
click at [848, 502] on label "R5" at bounding box center [837, 517] width 75 height 31
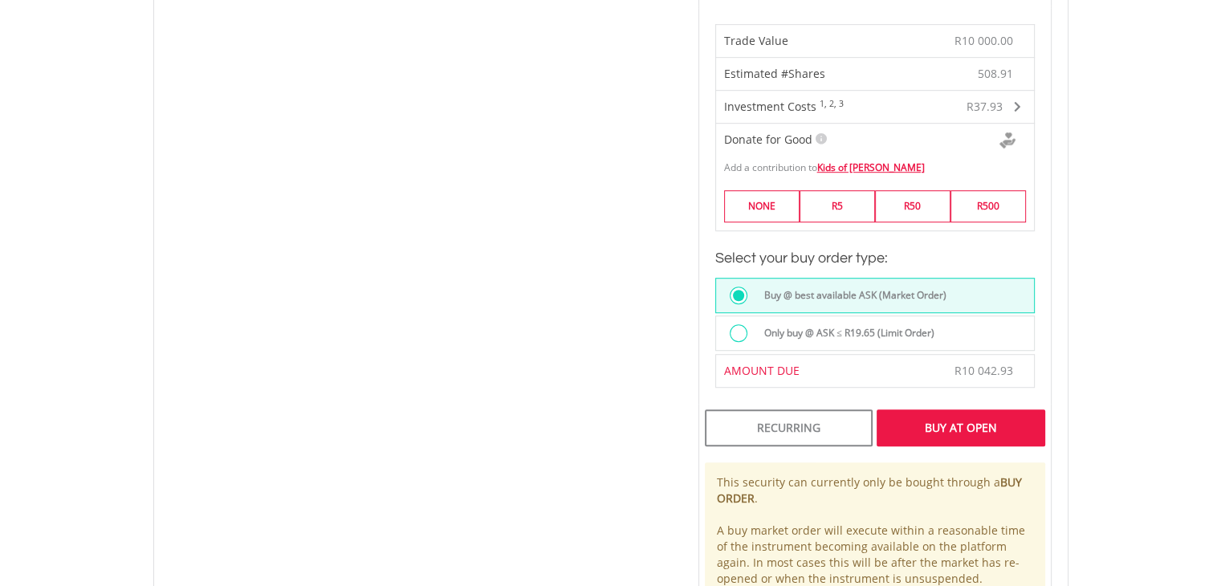
scroll to position [1005, 0]
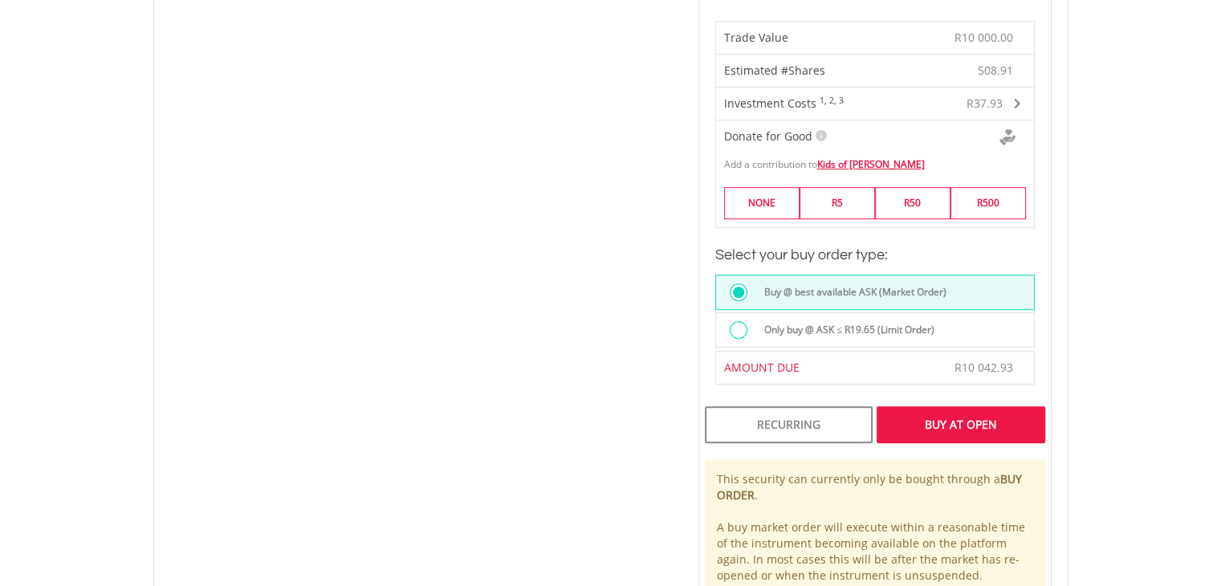
click at [939, 420] on div "Buy At Open" at bounding box center [961, 424] width 168 height 37
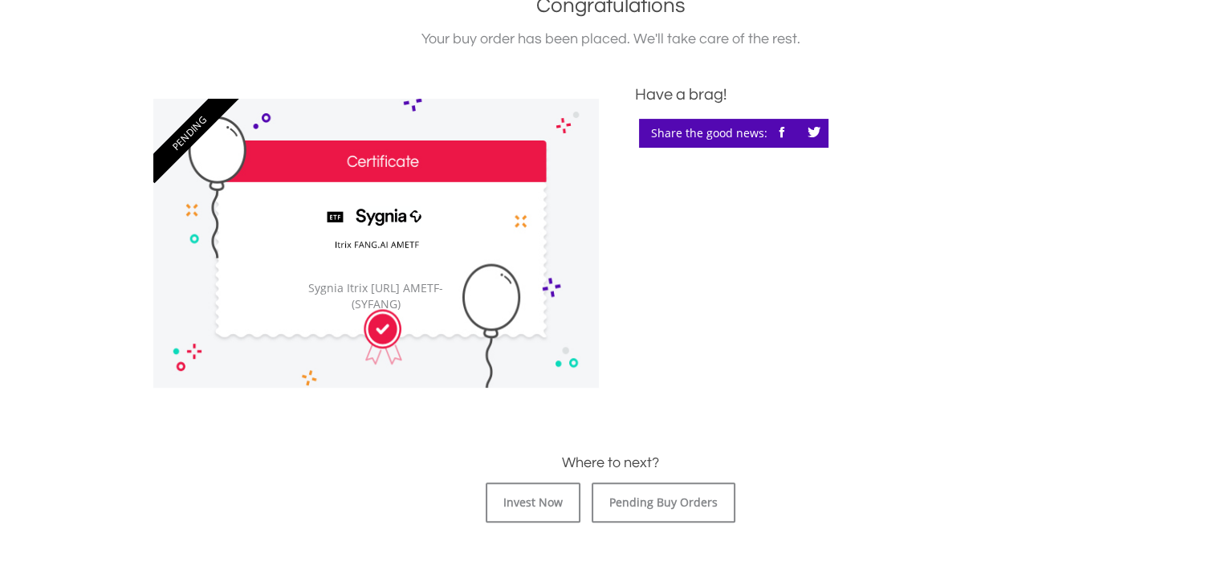
scroll to position [394, 0]
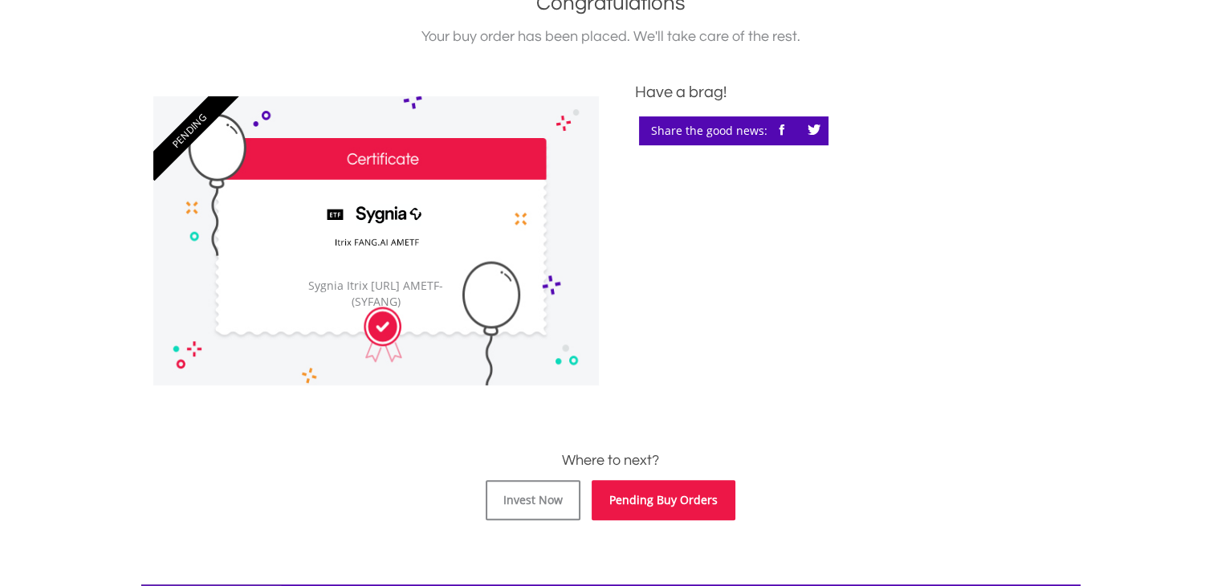
click at [673, 484] on link "Pending Buy Orders" at bounding box center [664, 500] width 144 height 40
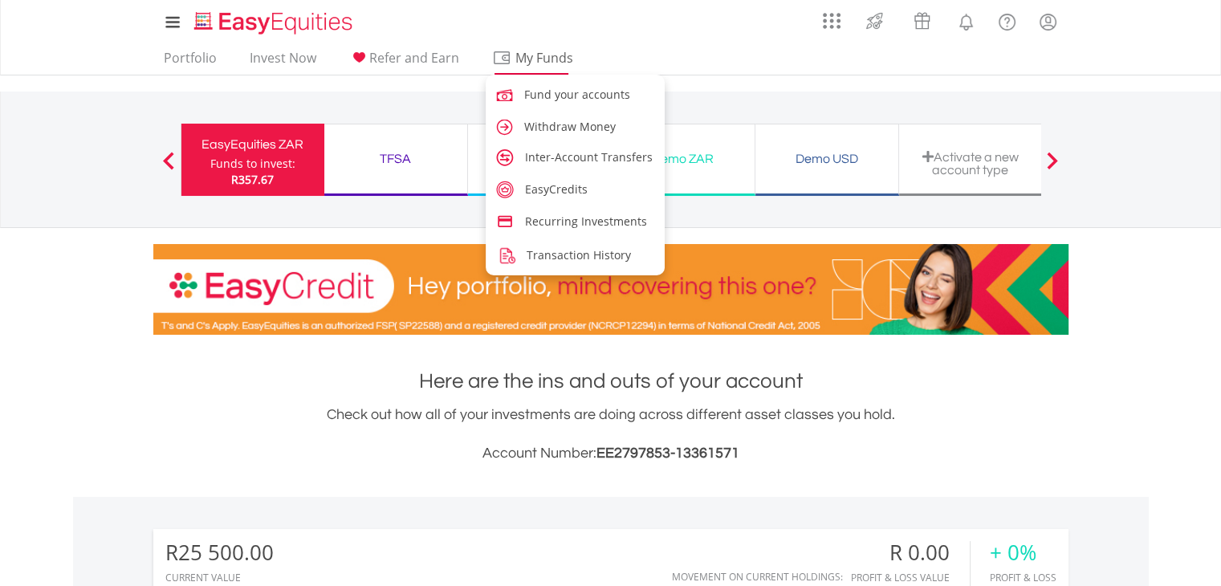
click at [552, 63] on span "My Funds" at bounding box center [544, 57] width 105 height 21
click at [552, 87] on span "Fund your accounts" at bounding box center [580, 94] width 106 height 15
